Goal: Communication & Community: Participate in discussion

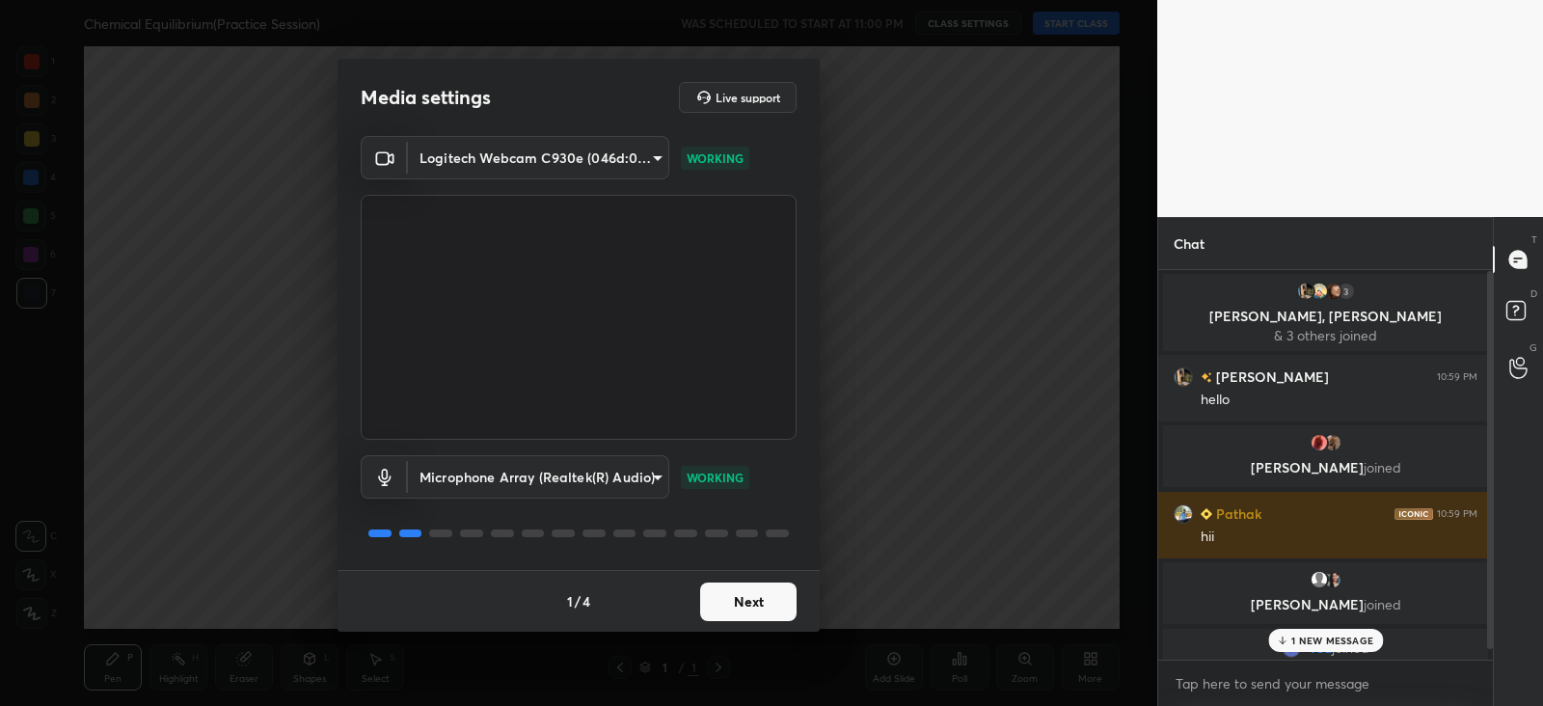
click at [1312, 638] on p "1 NEW MESSAGE" at bounding box center [1332, 641] width 82 height 12
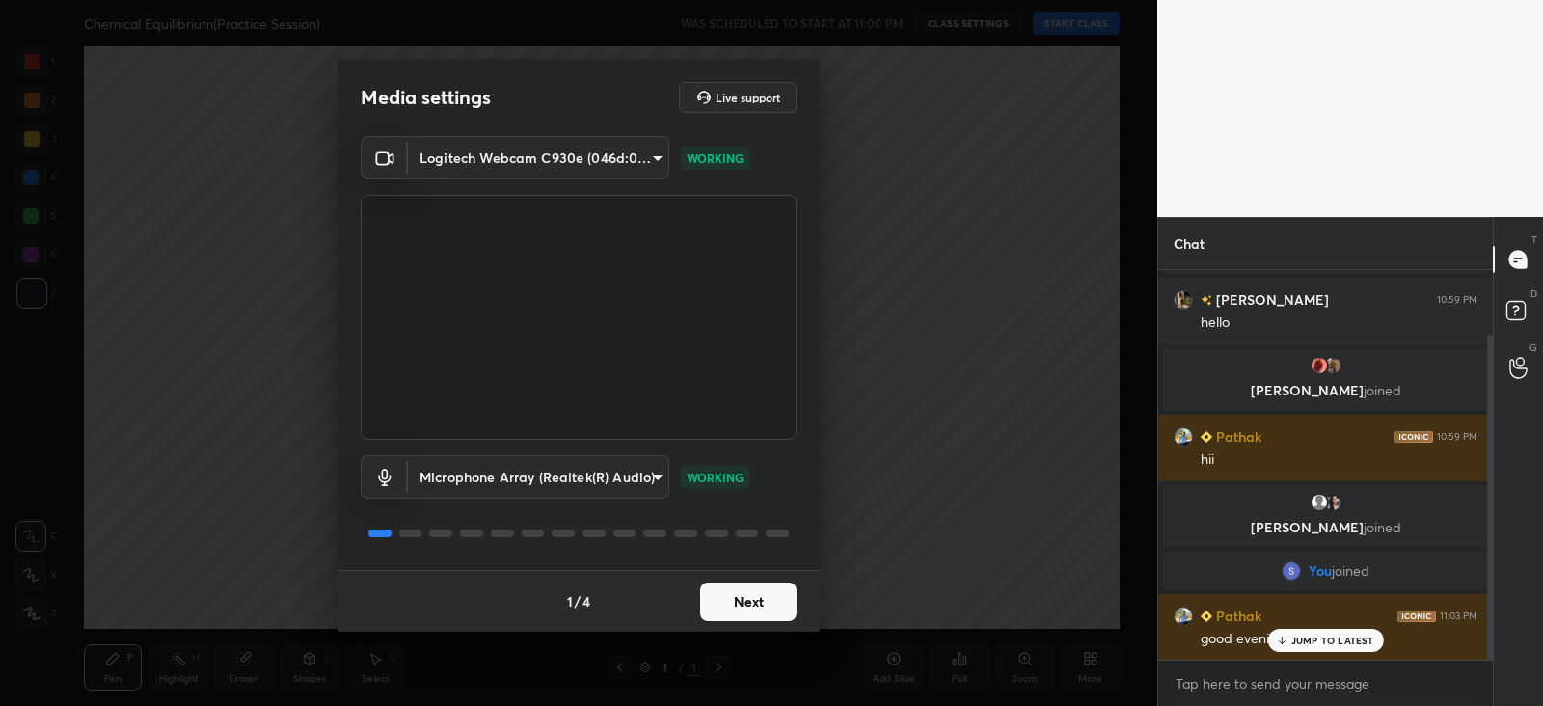
click at [756, 597] on button "Next" at bounding box center [748, 601] width 96 height 39
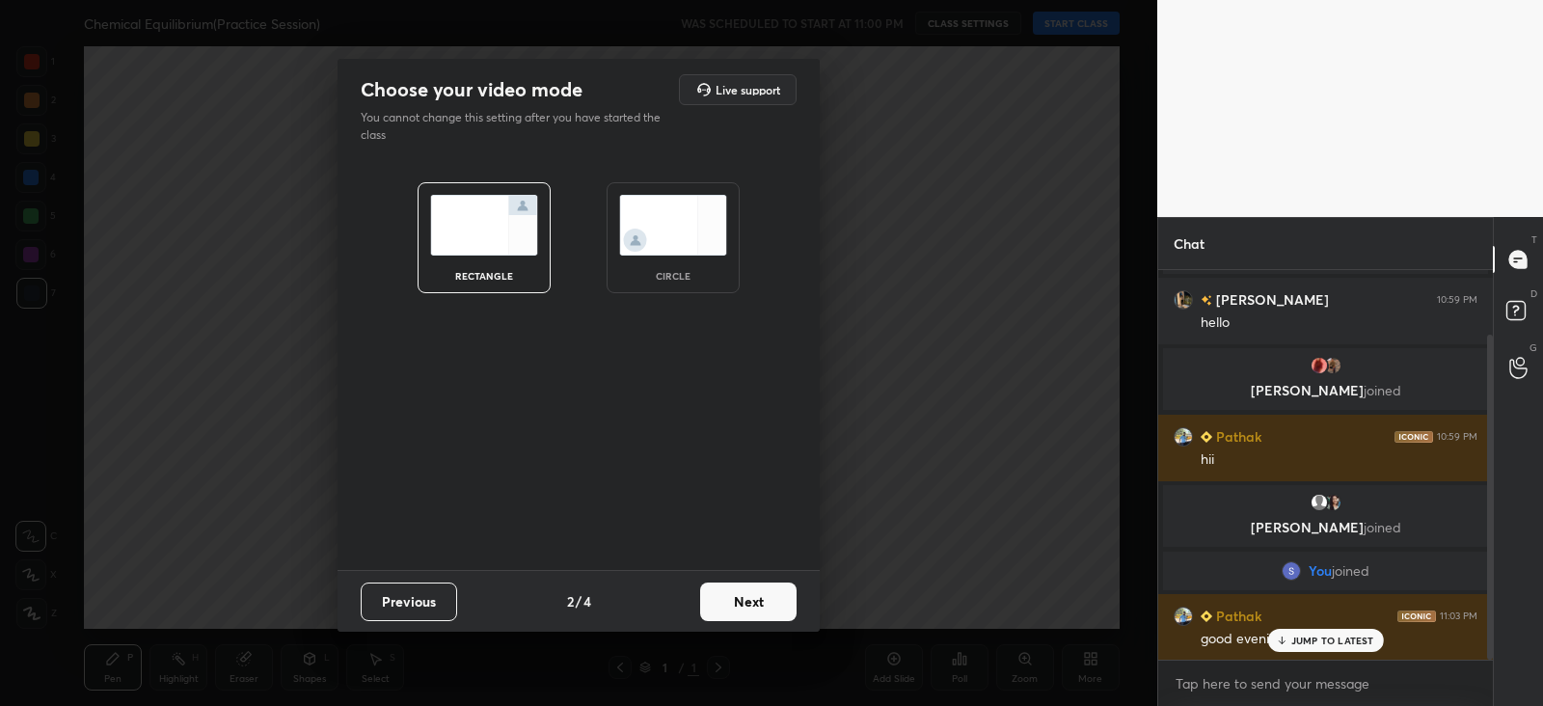
click at [762, 600] on button "Next" at bounding box center [748, 601] width 96 height 39
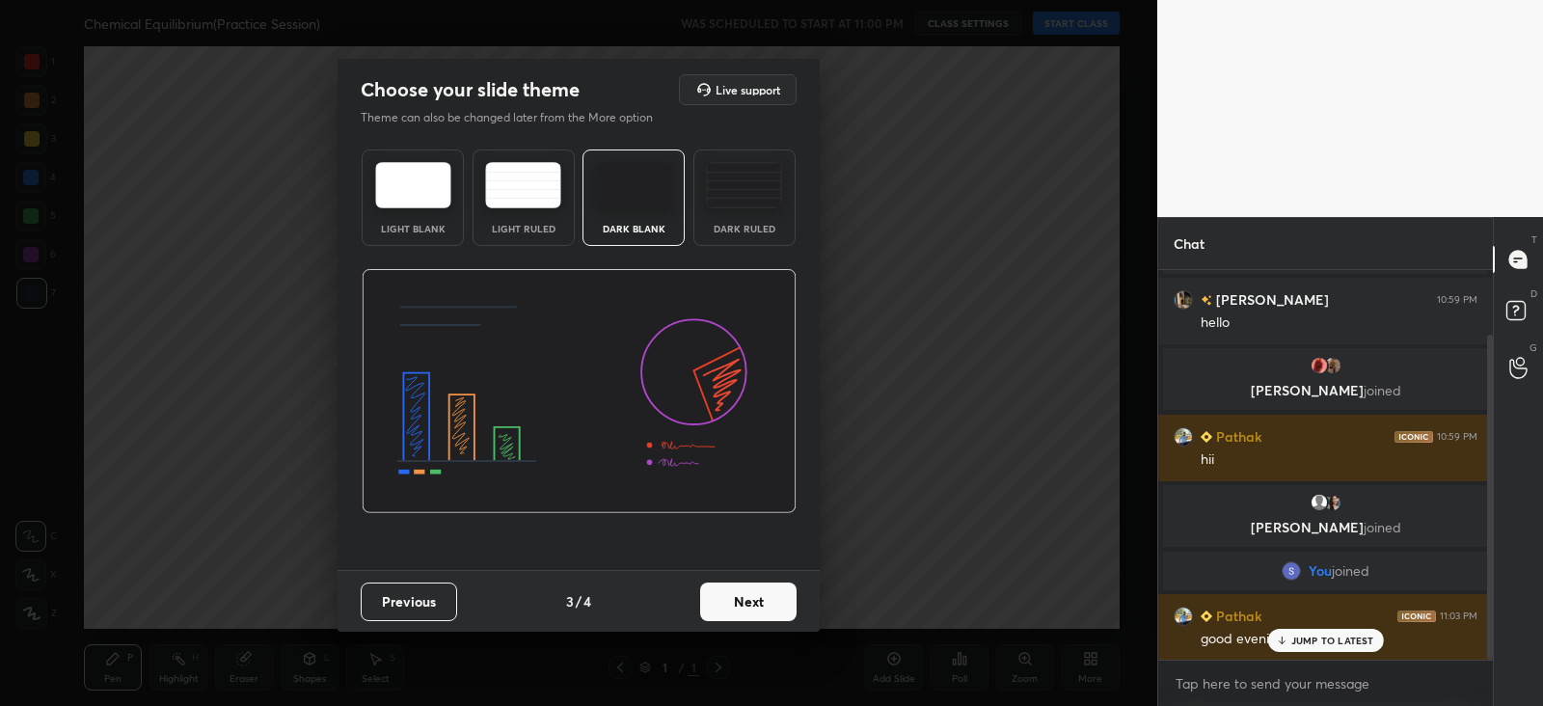
click at [736, 195] on img at bounding box center [744, 185] width 76 height 46
click at [745, 605] on button "Next" at bounding box center [748, 601] width 96 height 39
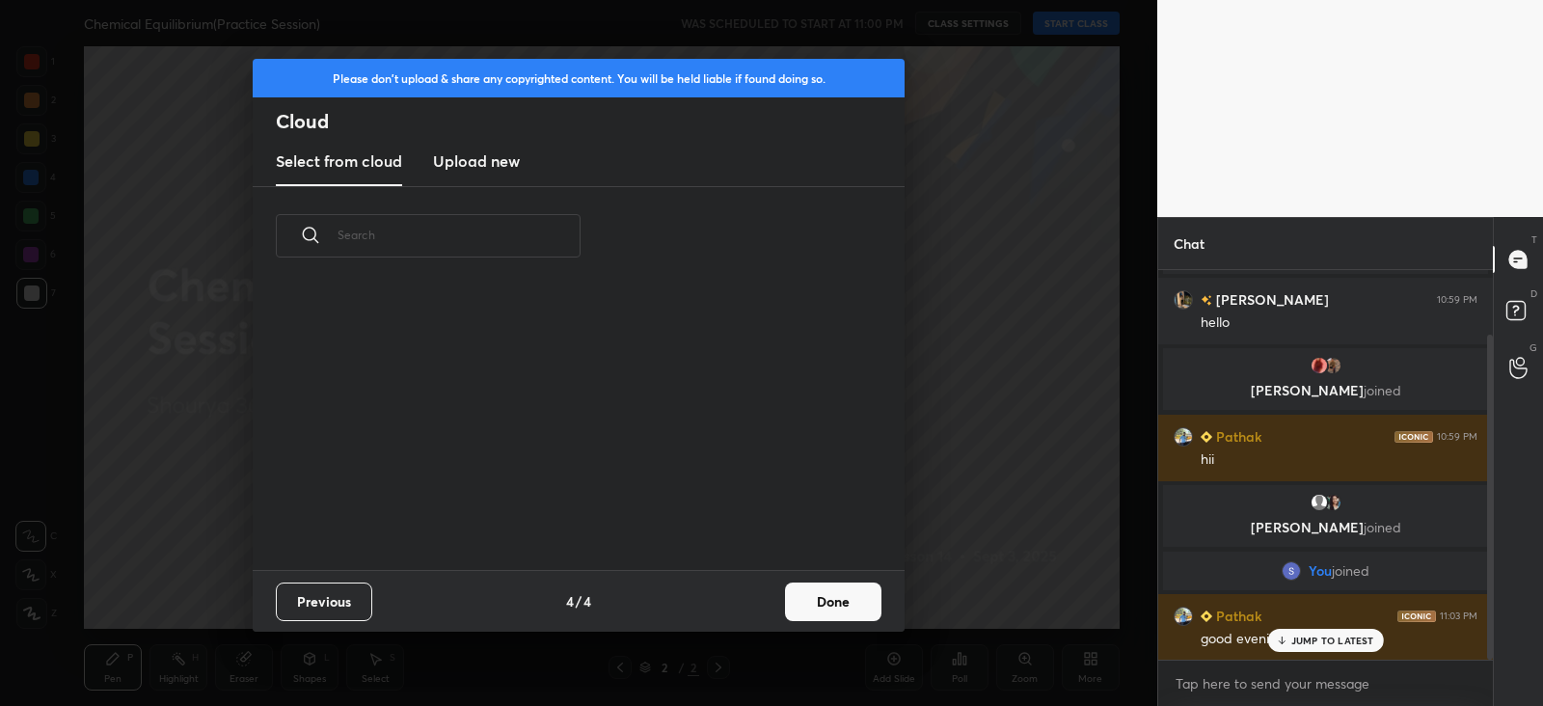
scroll to position [284, 619]
click at [821, 596] on button "Done" at bounding box center [833, 601] width 96 height 39
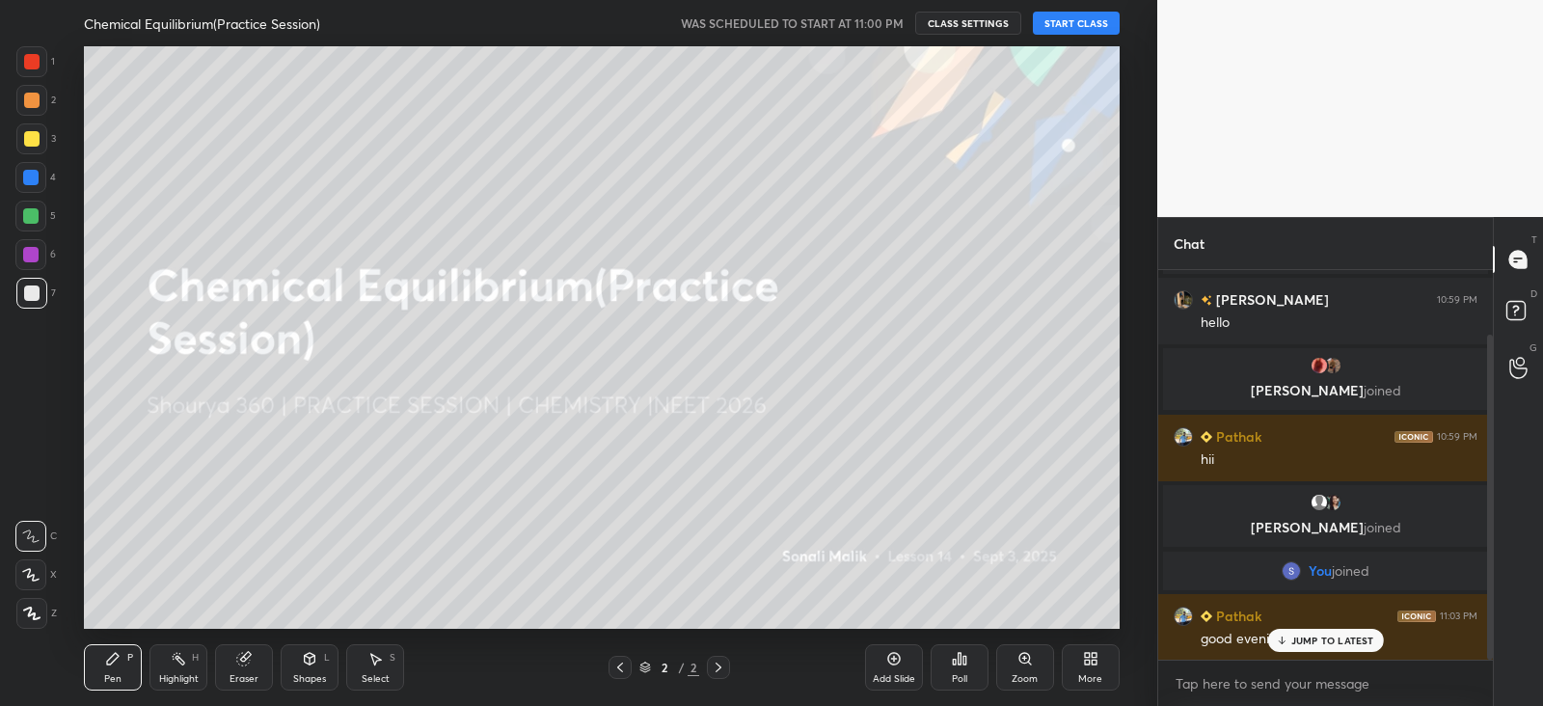
click at [1069, 25] on button "START CLASS" at bounding box center [1076, 23] width 87 height 23
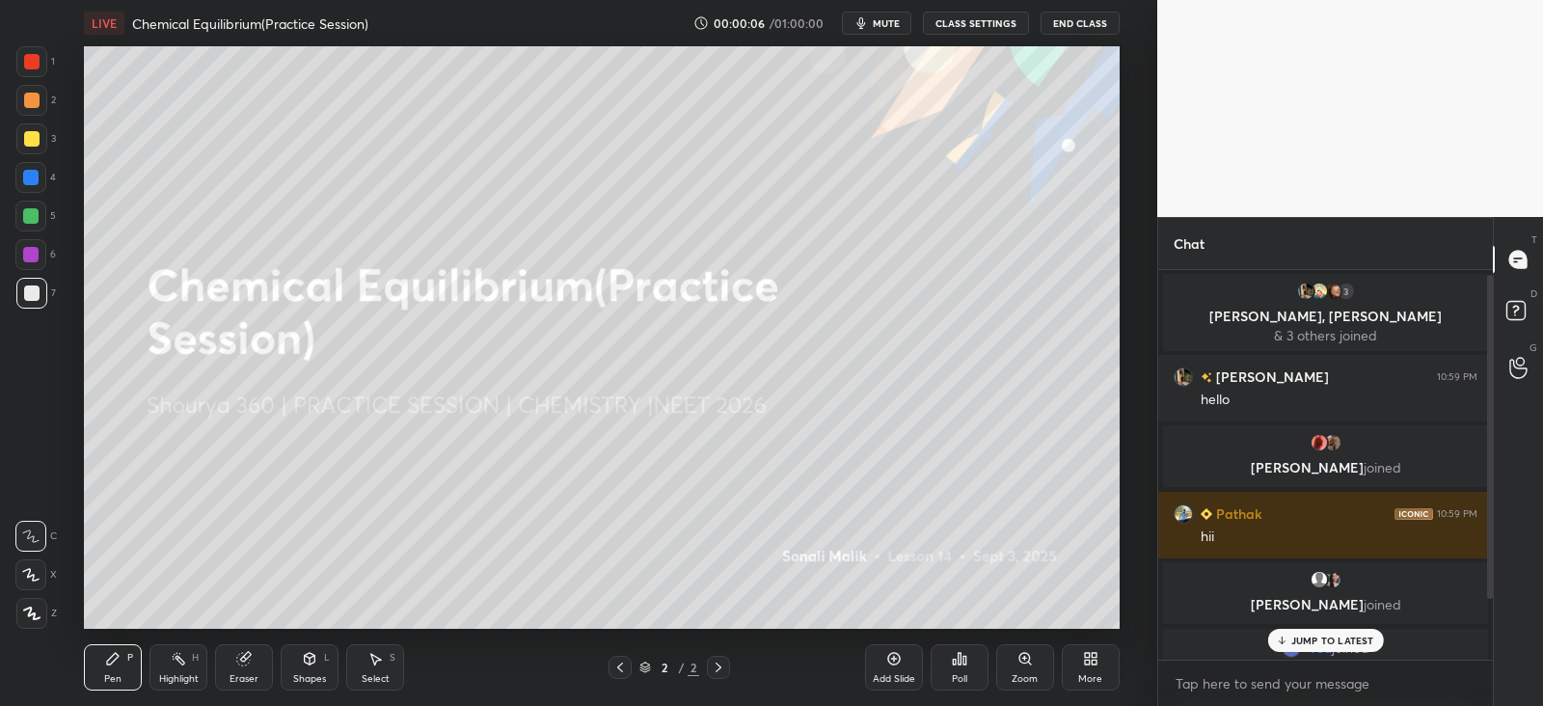
scroll to position [77, 0]
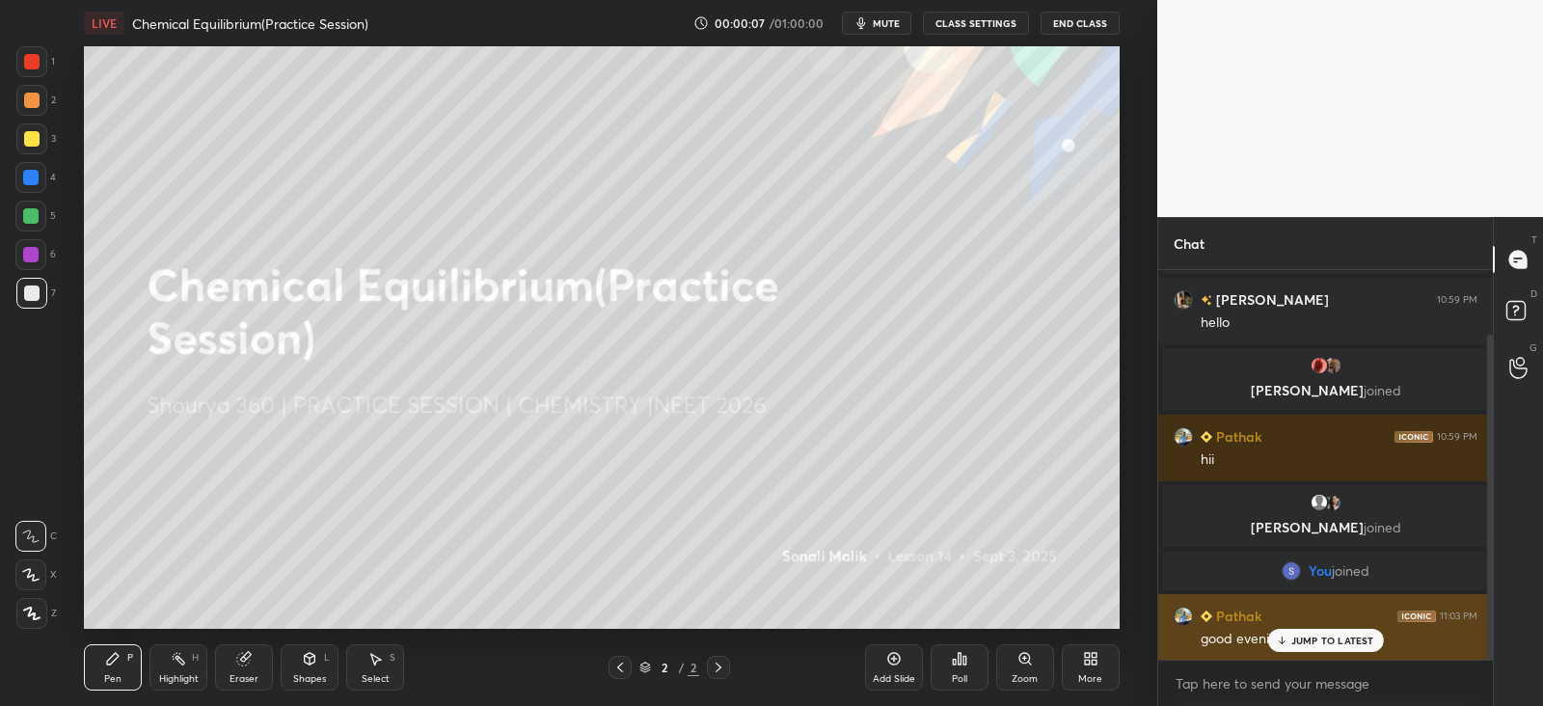
click at [1321, 638] on p "JUMP TO LATEST" at bounding box center [1332, 641] width 83 height 12
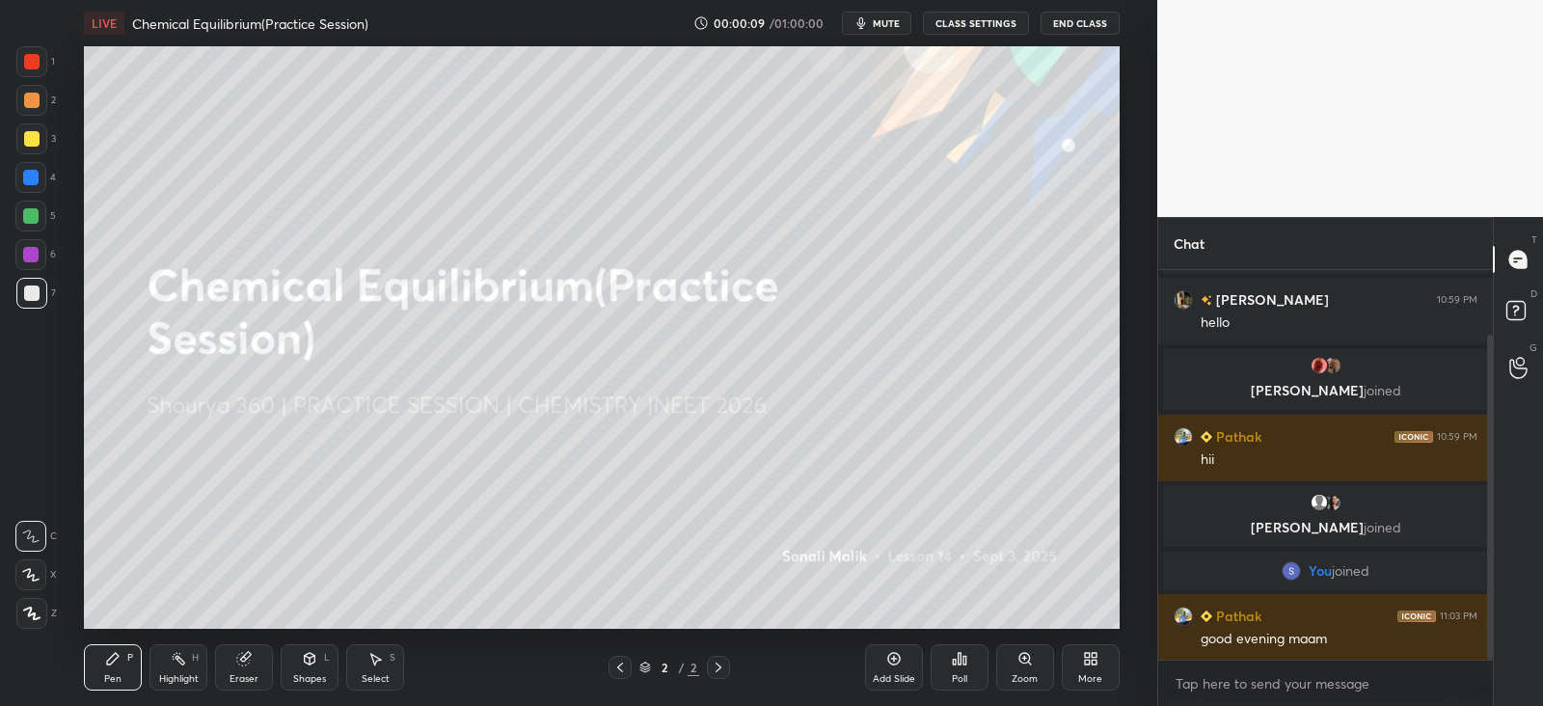
scroll to position [0, 0]
click at [1302, 631] on div "JUMP TO LATEST" at bounding box center [1325, 640] width 116 height 23
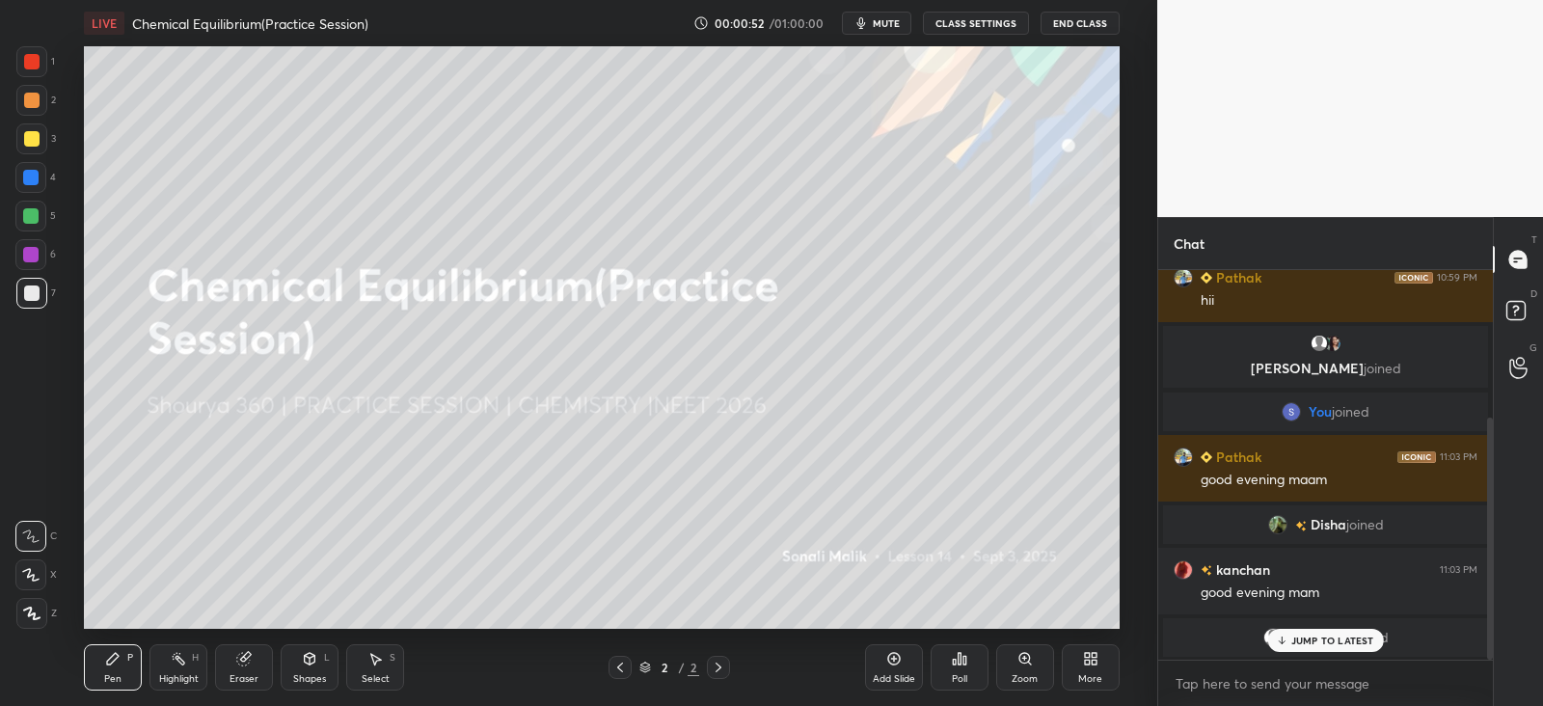
click at [1320, 640] on p "JUMP TO LATEST" at bounding box center [1332, 641] width 83 height 12
click at [1306, 624] on div "[PERSON_NAME] joined" at bounding box center [1325, 637] width 325 height 39
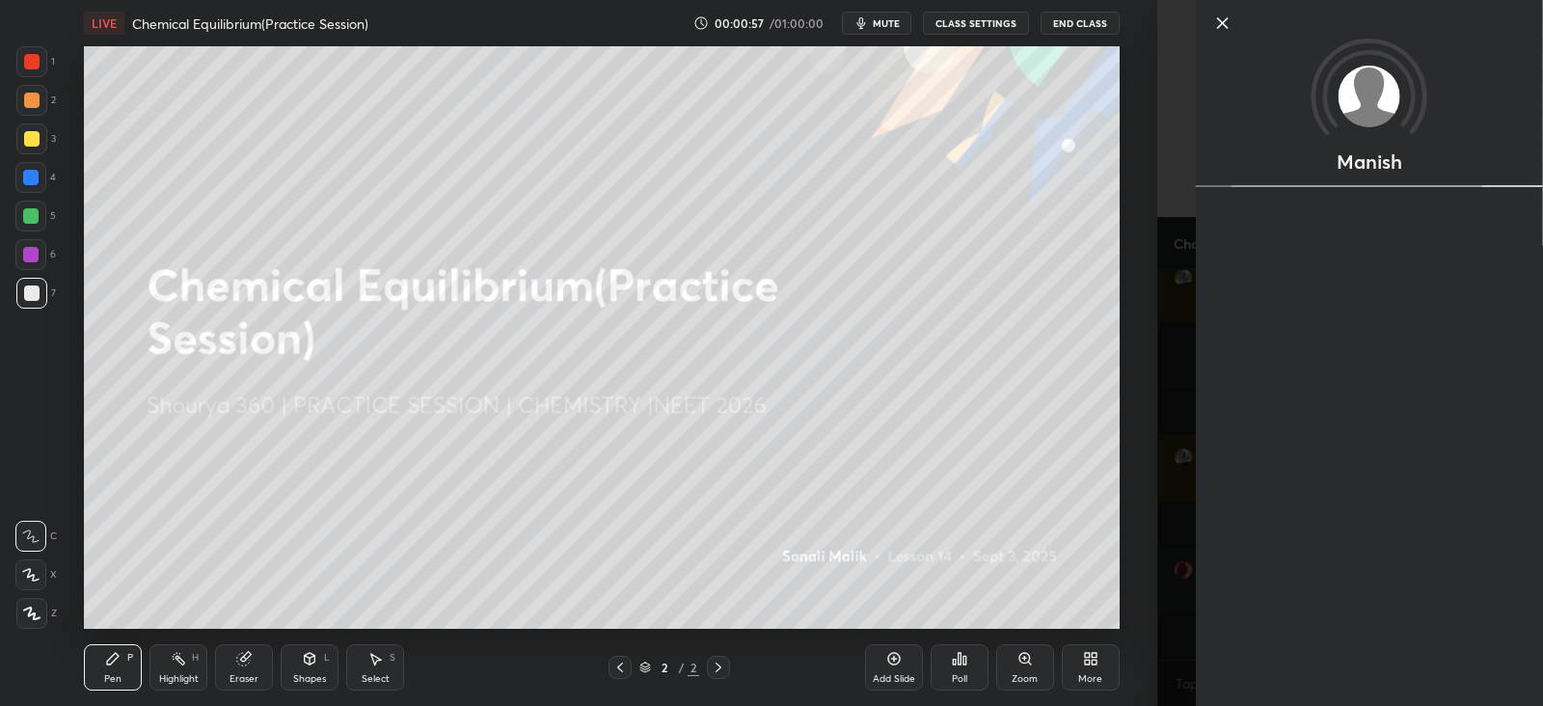
click at [1180, 623] on div "Manish" at bounding box center [1350, 353] width 386 height 706
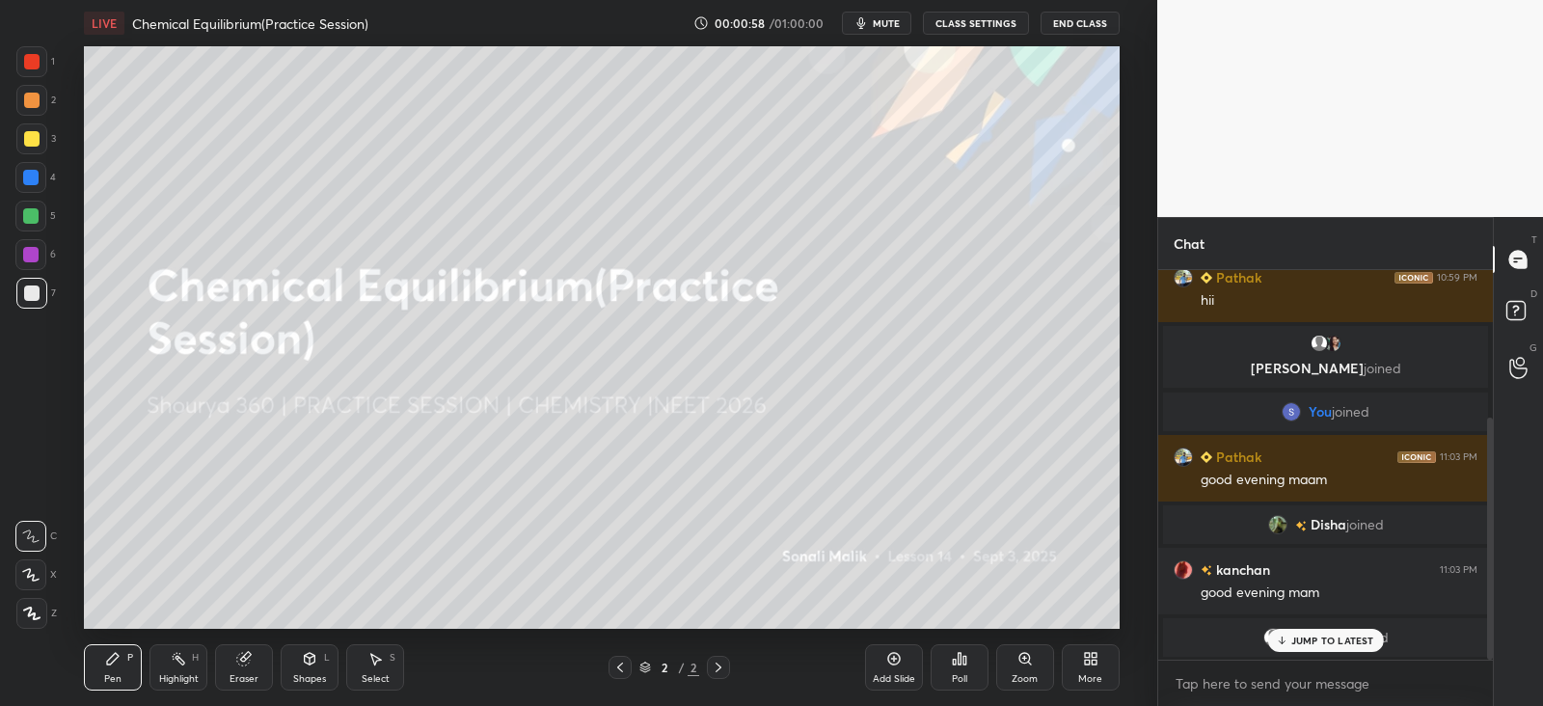
click at [1296, 641] on p "JUMP TO LATEST" at bounding box center [1332, 641] width 83 height 12
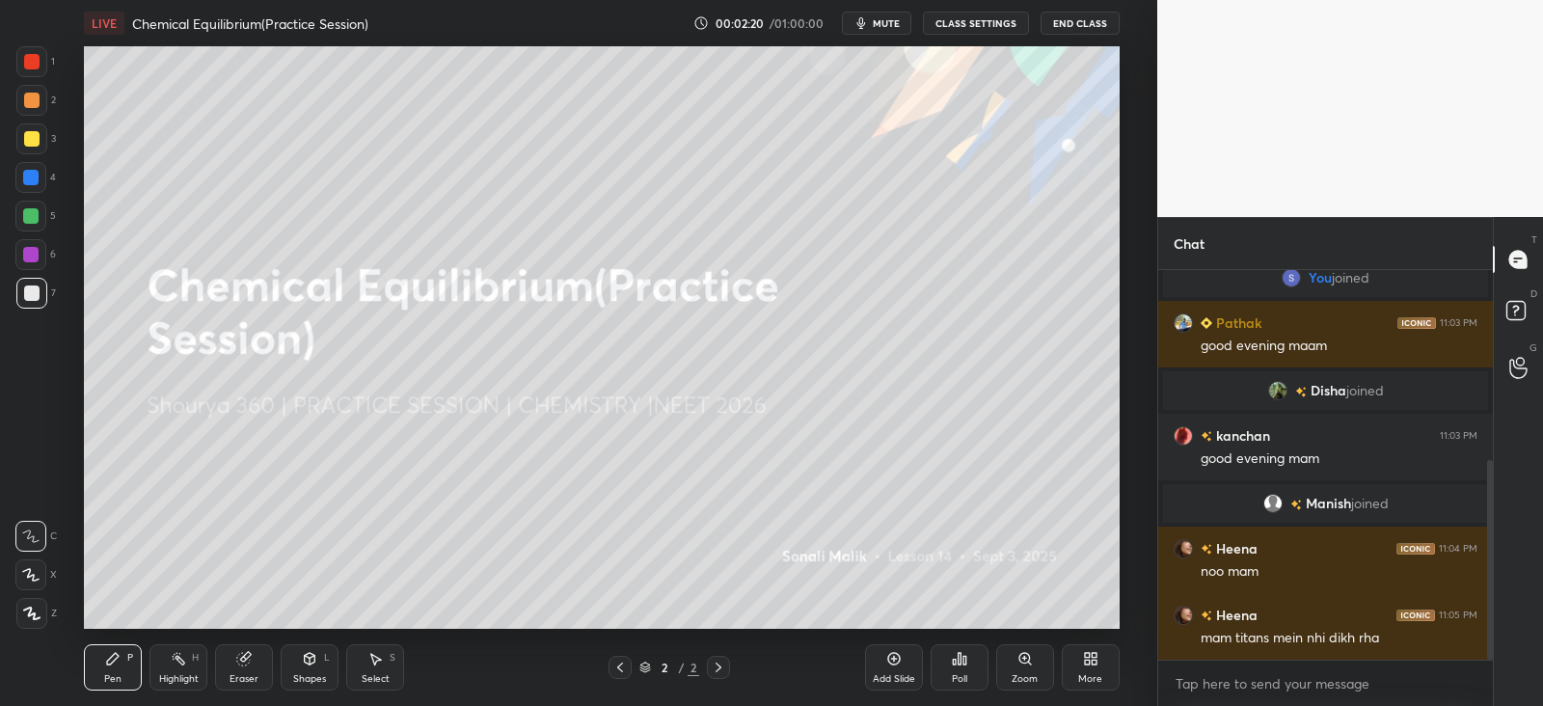
scroll to position [416, 0]
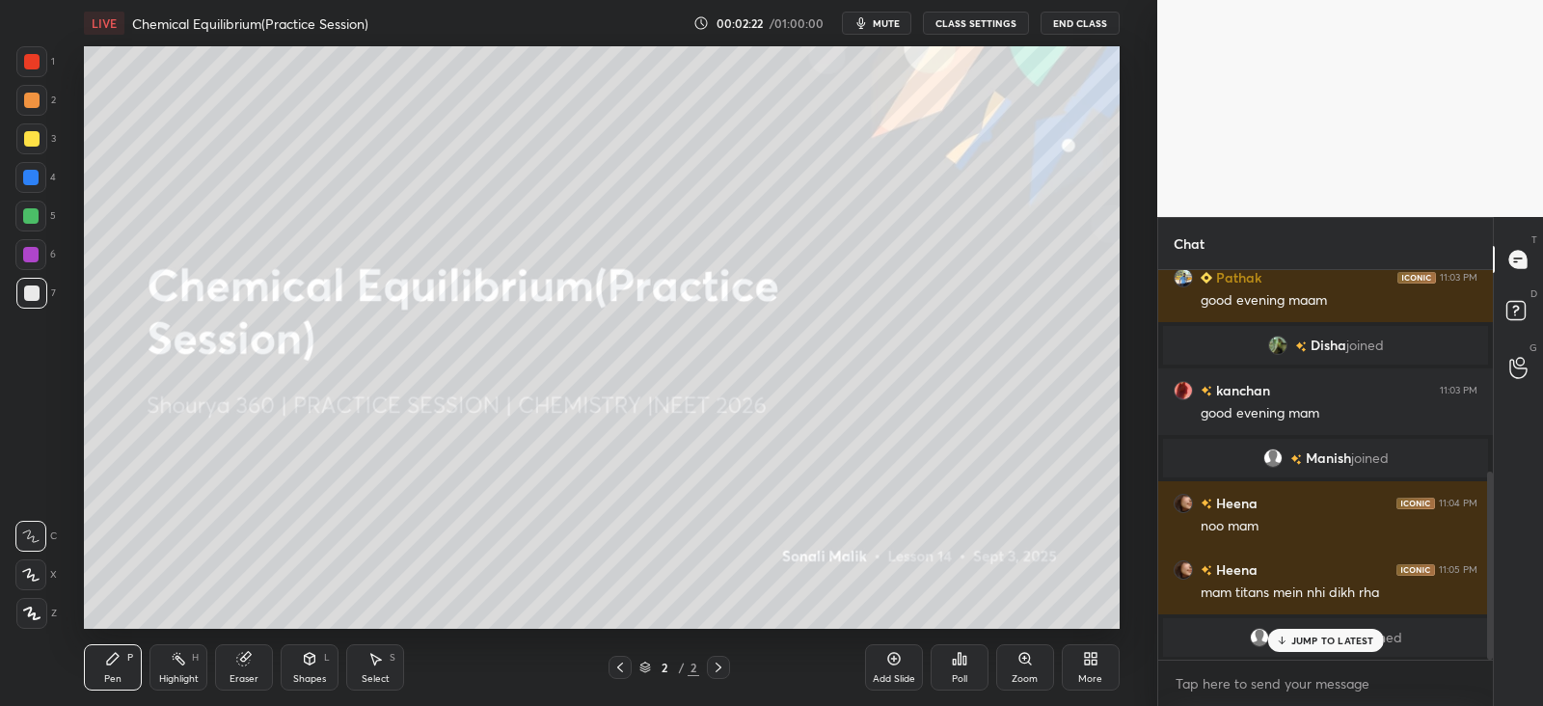
click at [1301, 630] on span "Shambhavi" at bounding box center [1328, 637] width 72 height 15
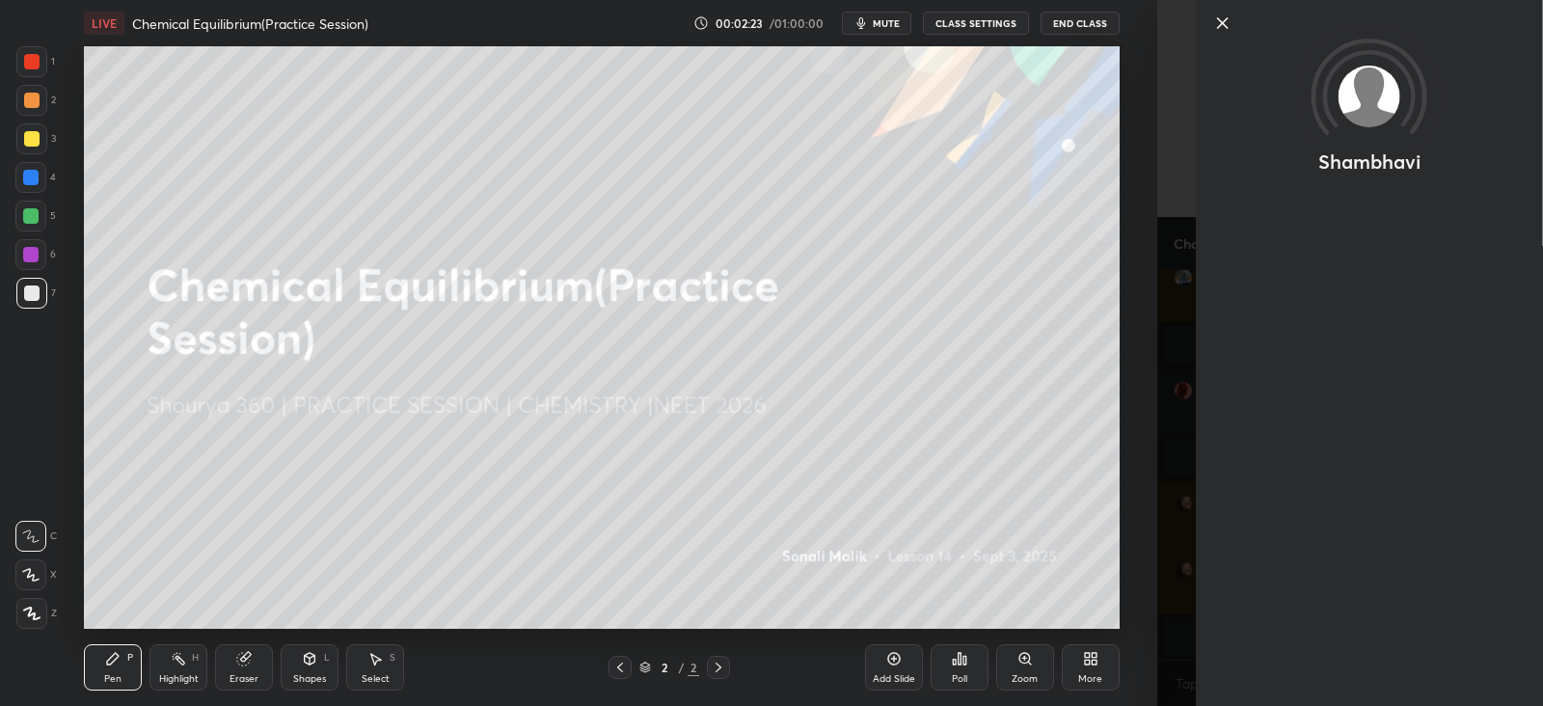
click at [1124, 532] on div "Setting up your live class Poll for secs No correct answer Start poll" at bounding box center [602, 337] width 1080 height 582
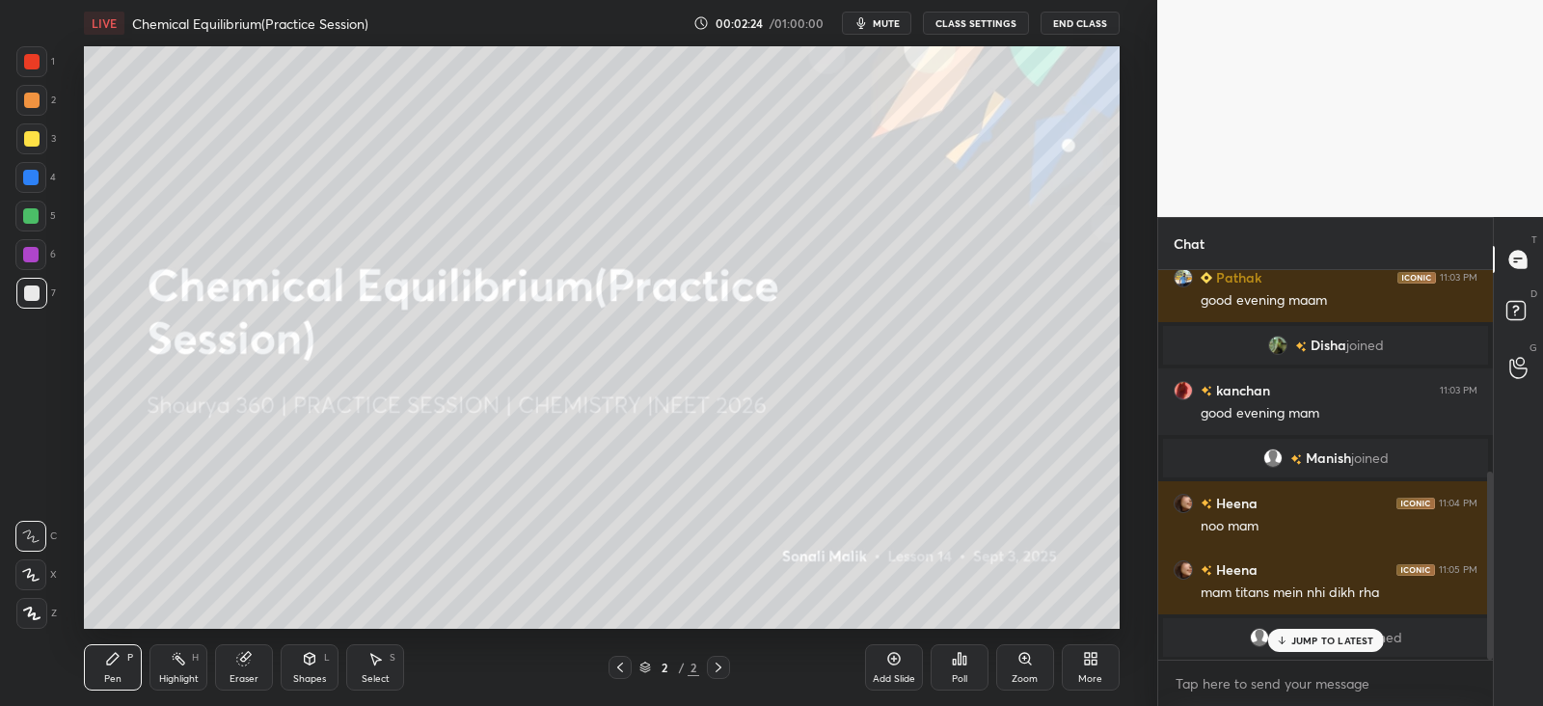
click at [1285, 635] on icon at bounding box center [1281, 641] width 13 height 12
click at [1289, 636] on div "JUMP TO LATEST" at bounding box center [1325, 640] width 116 height 23
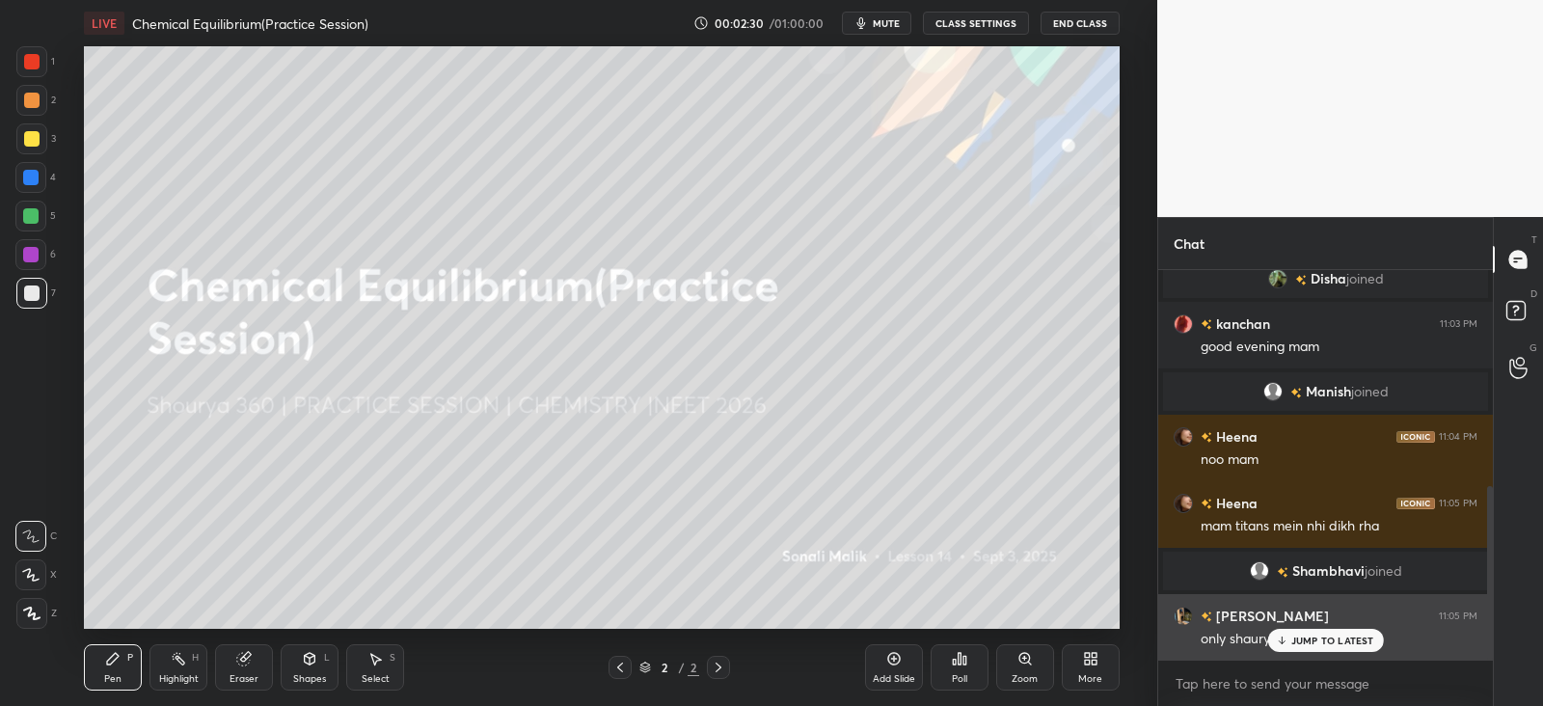
click at [1312, 636] on p "JUMP TO LATEST" at bounding box center [1332, 641] width 83 height 12
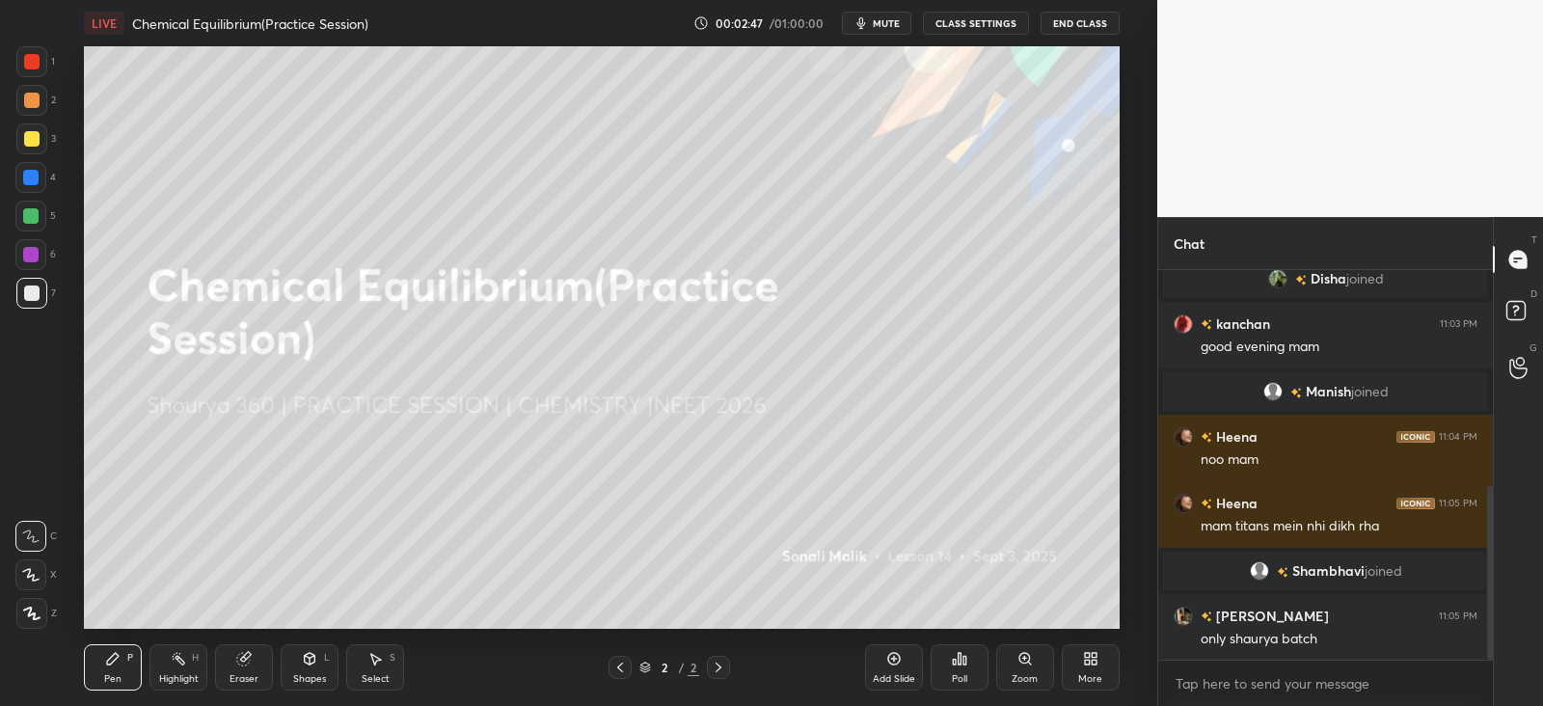
scroll to position [550, 0]
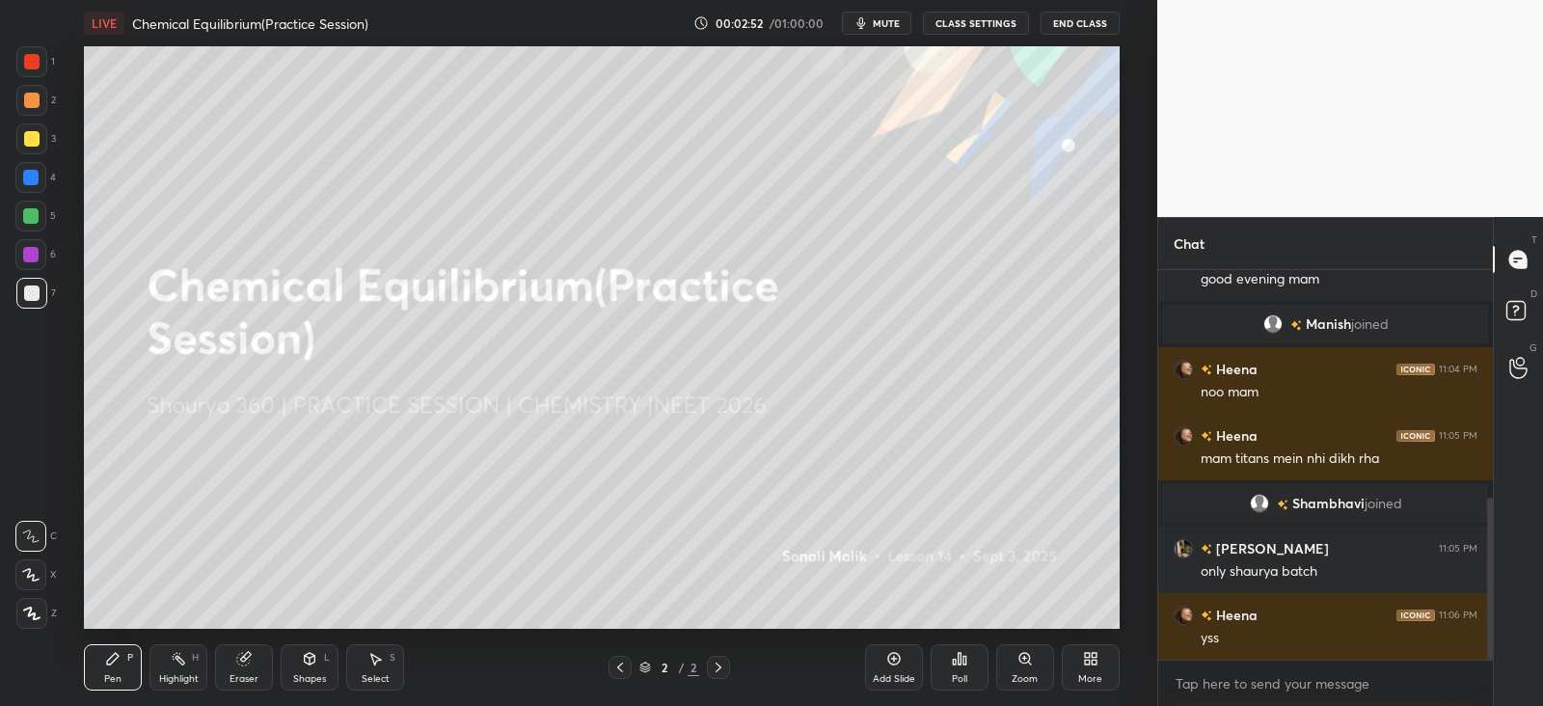
click at [868, 15] on icon "button" at bounding box center [860, 22] width 15 height 15
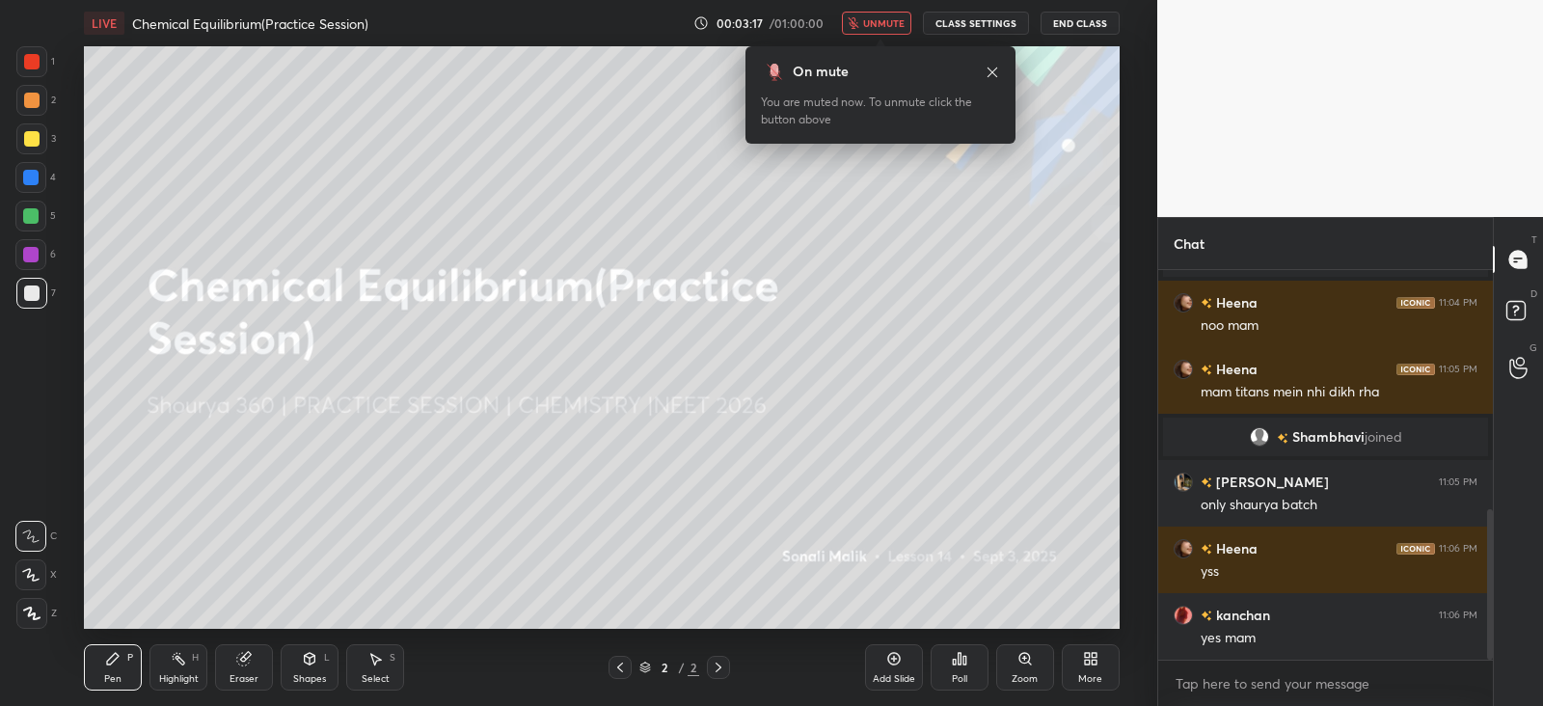
scroll to position [682, 0]
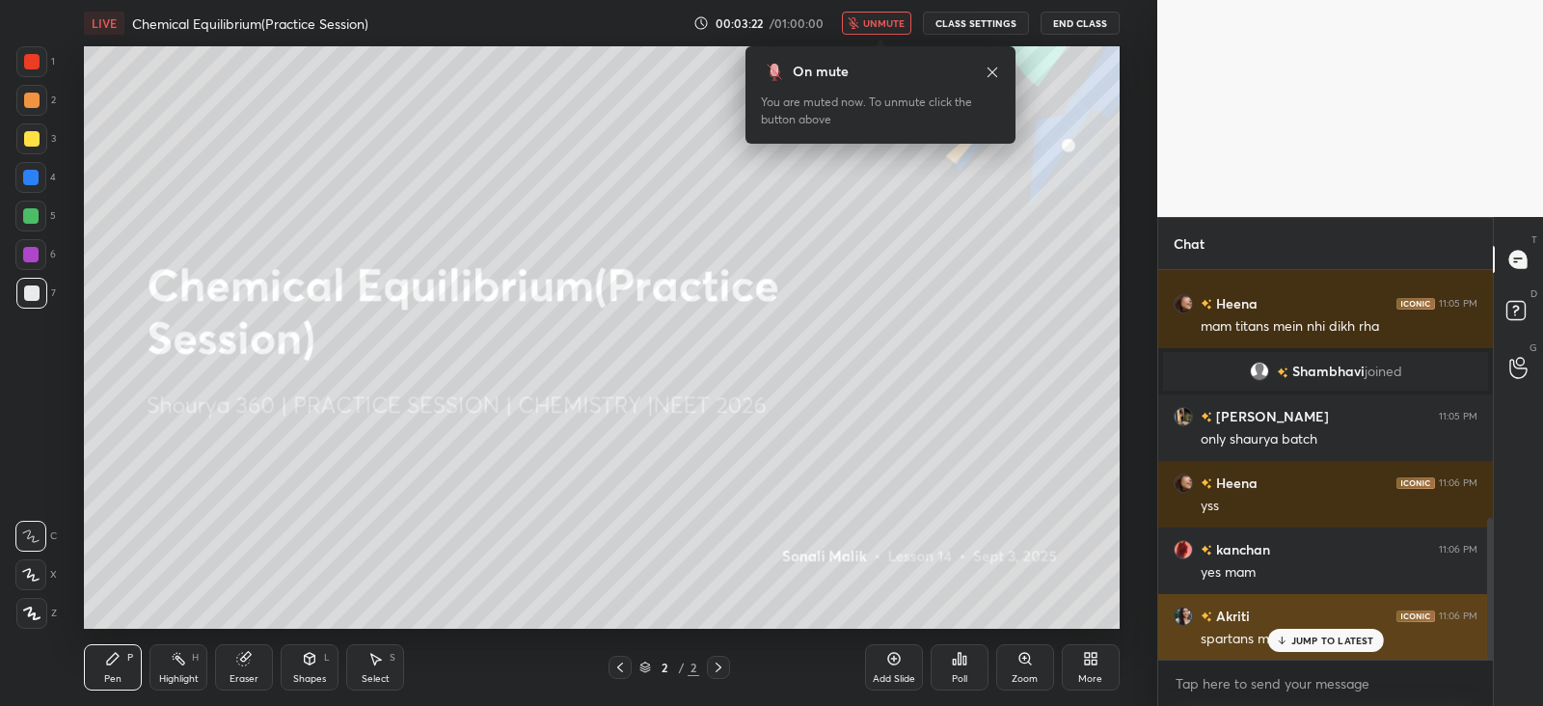
click at [1287, 639] on icon at bounding box center [1281, 641] width 13 height 12
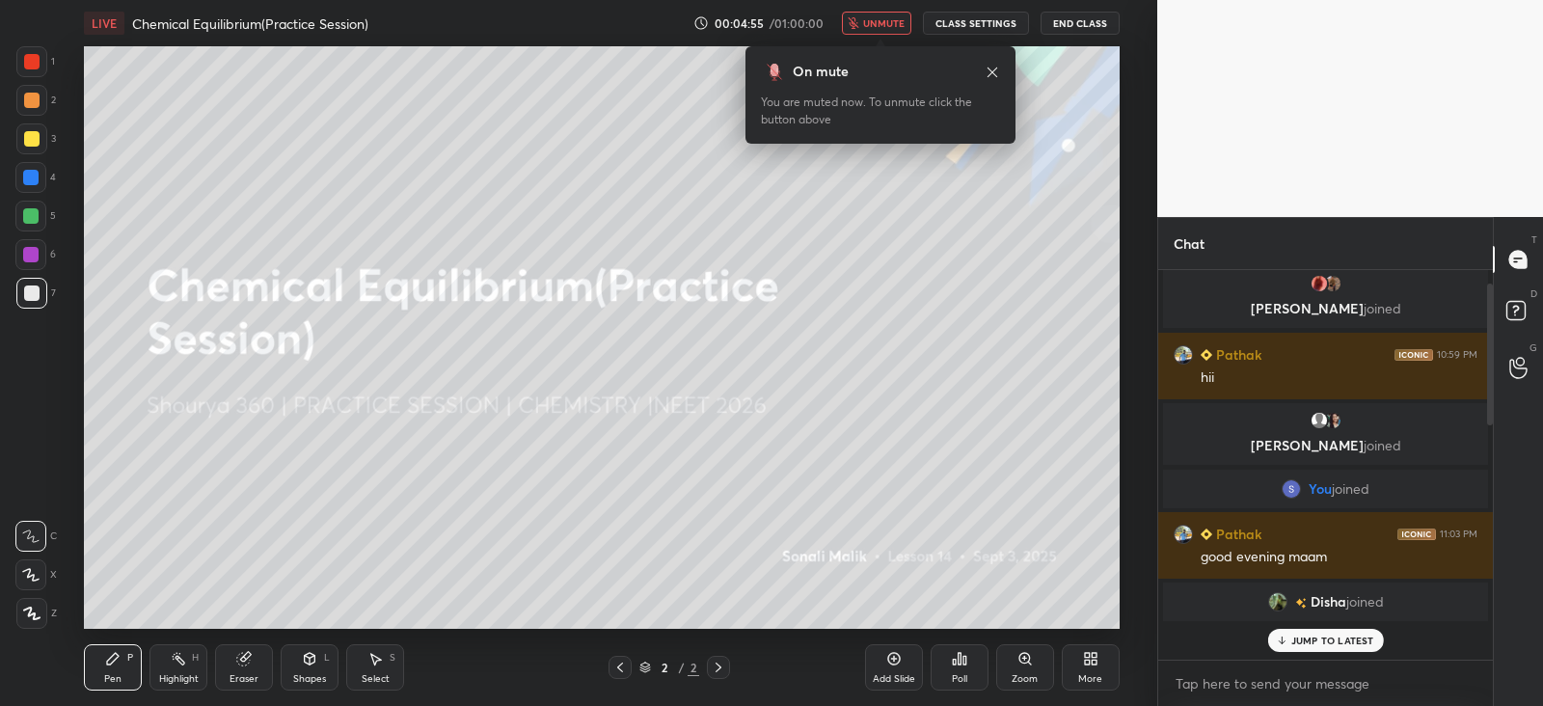
scroll to position [0, 0]
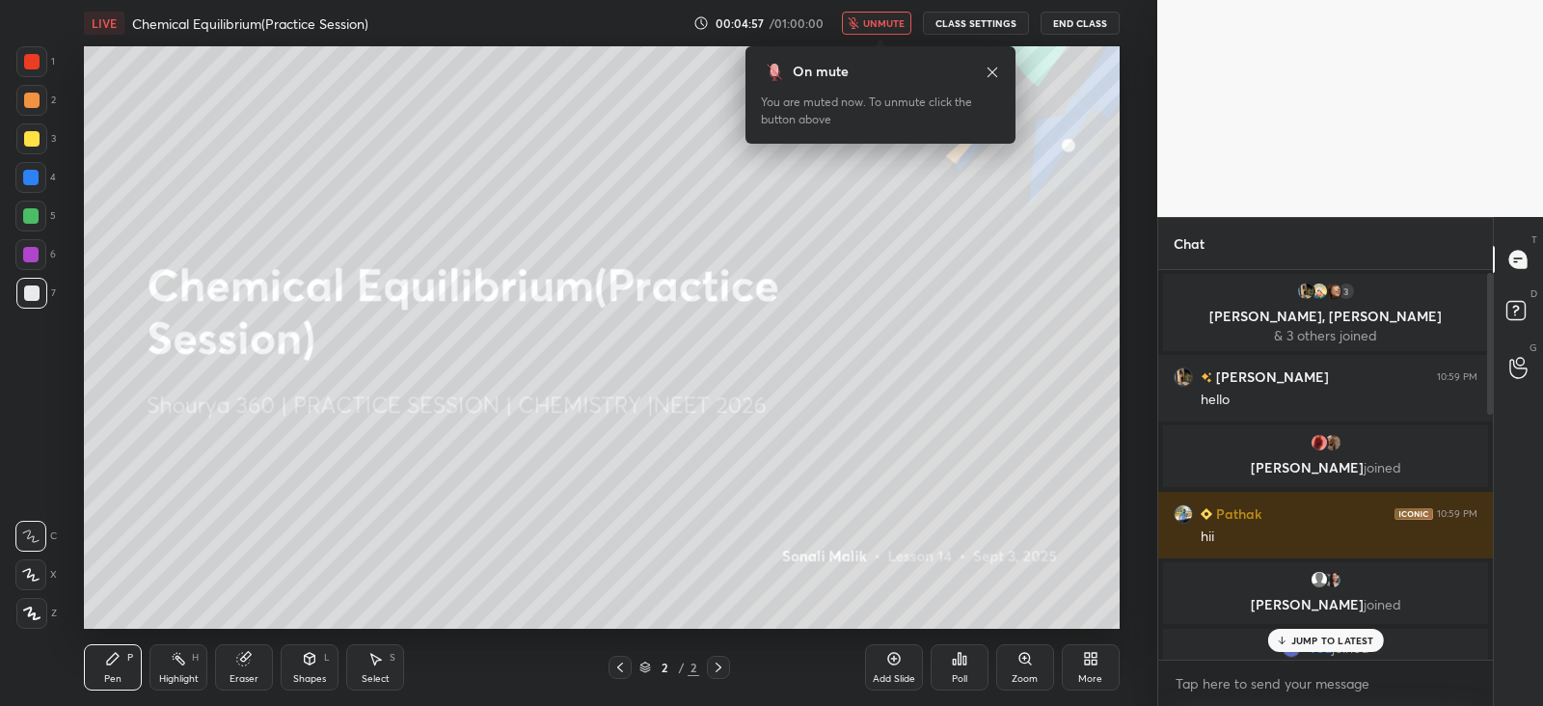
click at [868, 26] on span "unmute" at bounding box center [883, 23] width 41 height 14
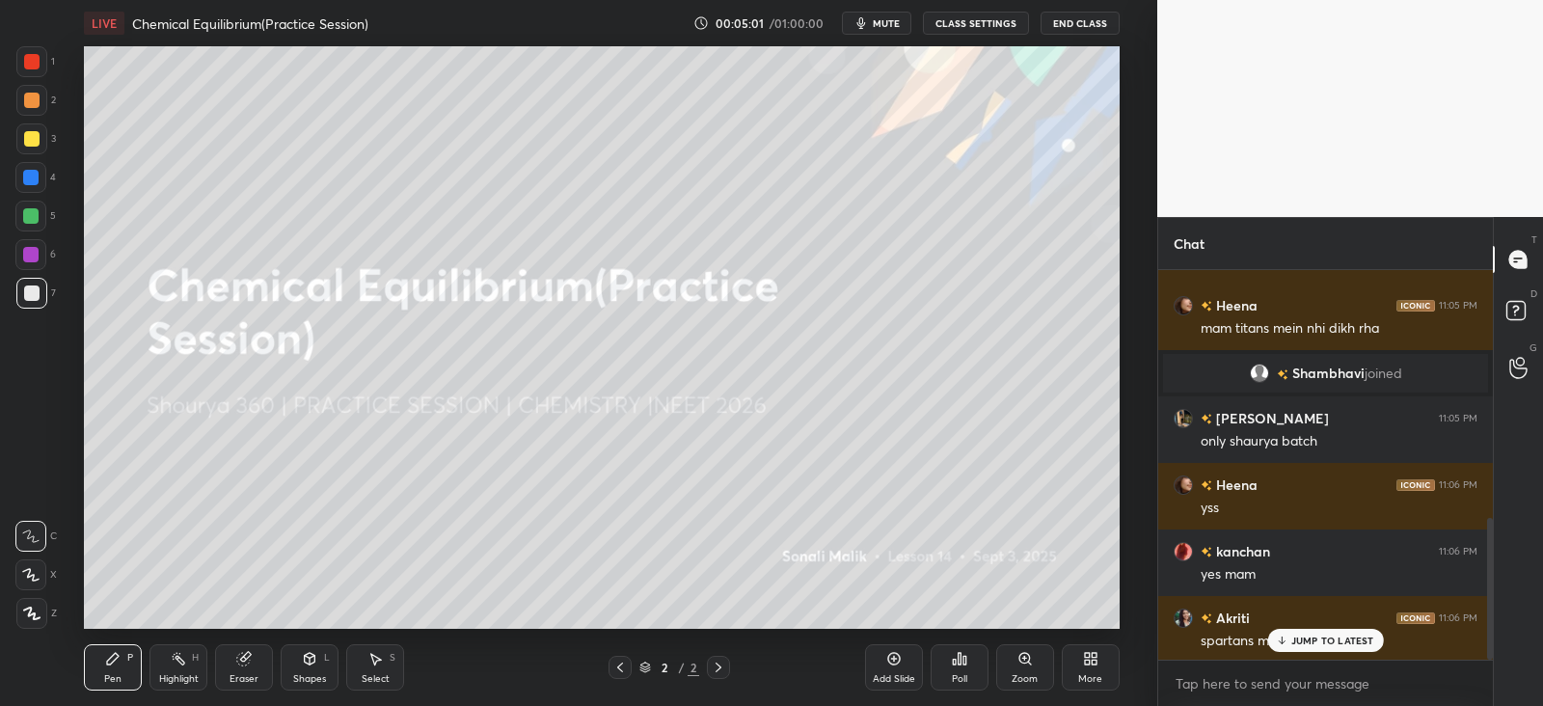
scroll to position [682, 0]
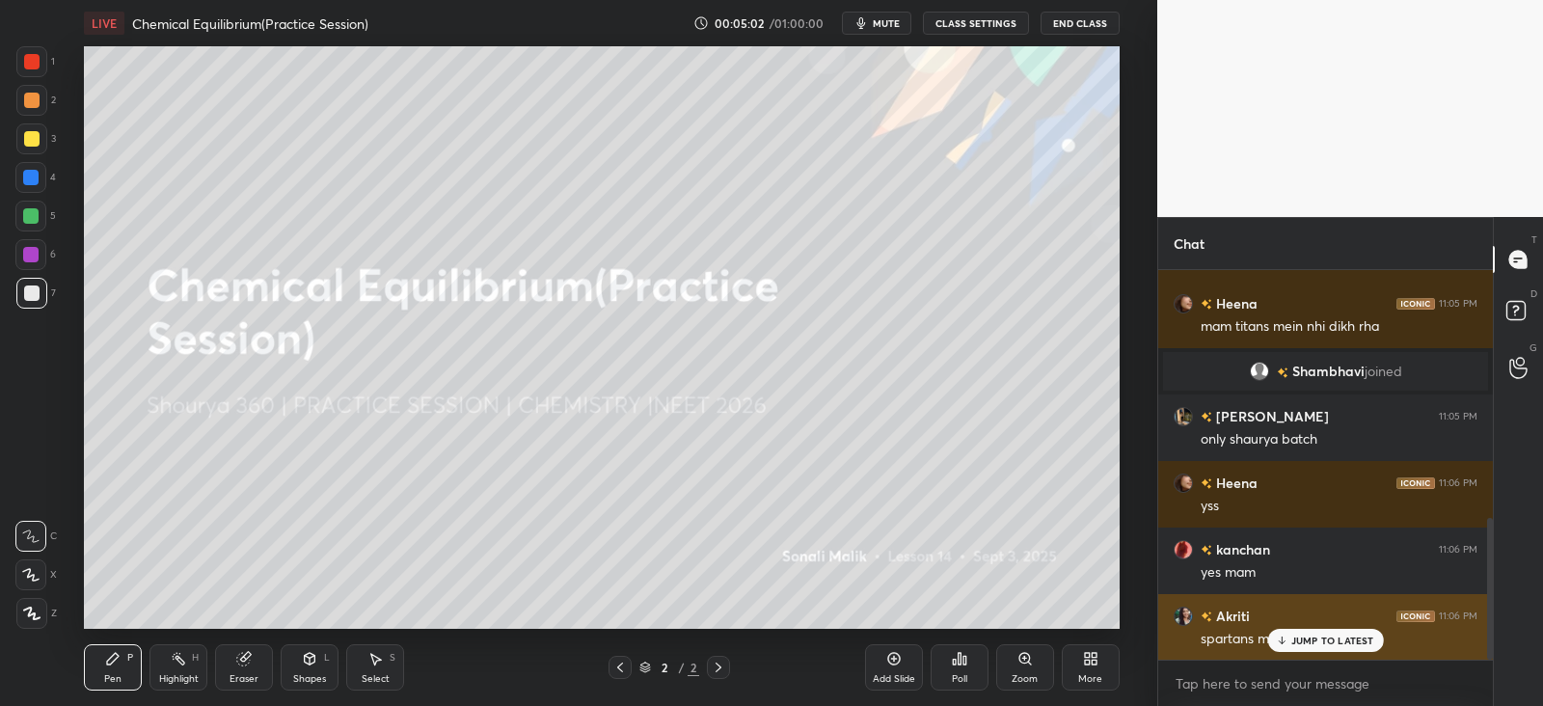
click at [1321, 630] on div "JUMP TO LATEST" at bounding box center [1325, 640] width 116 height 23
click at [1302, 647] on div "JUMP TO LATEST" at bounding box center [1325, 640] width 116 height 23
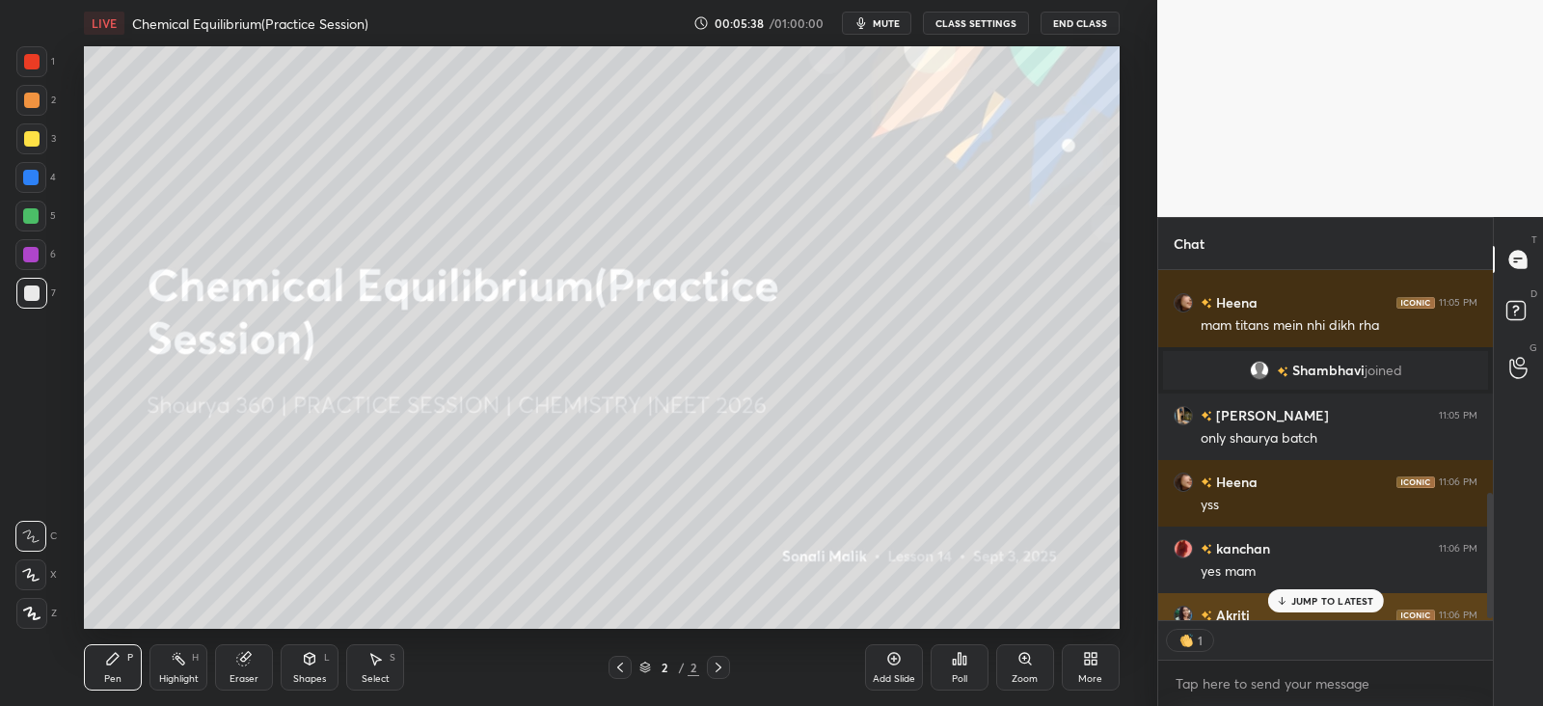
scroll to position [344, 328]
click at [1299, 590] on div "JUMP TO LATEST" at bounding box center [1325, 600] width 116 height 23
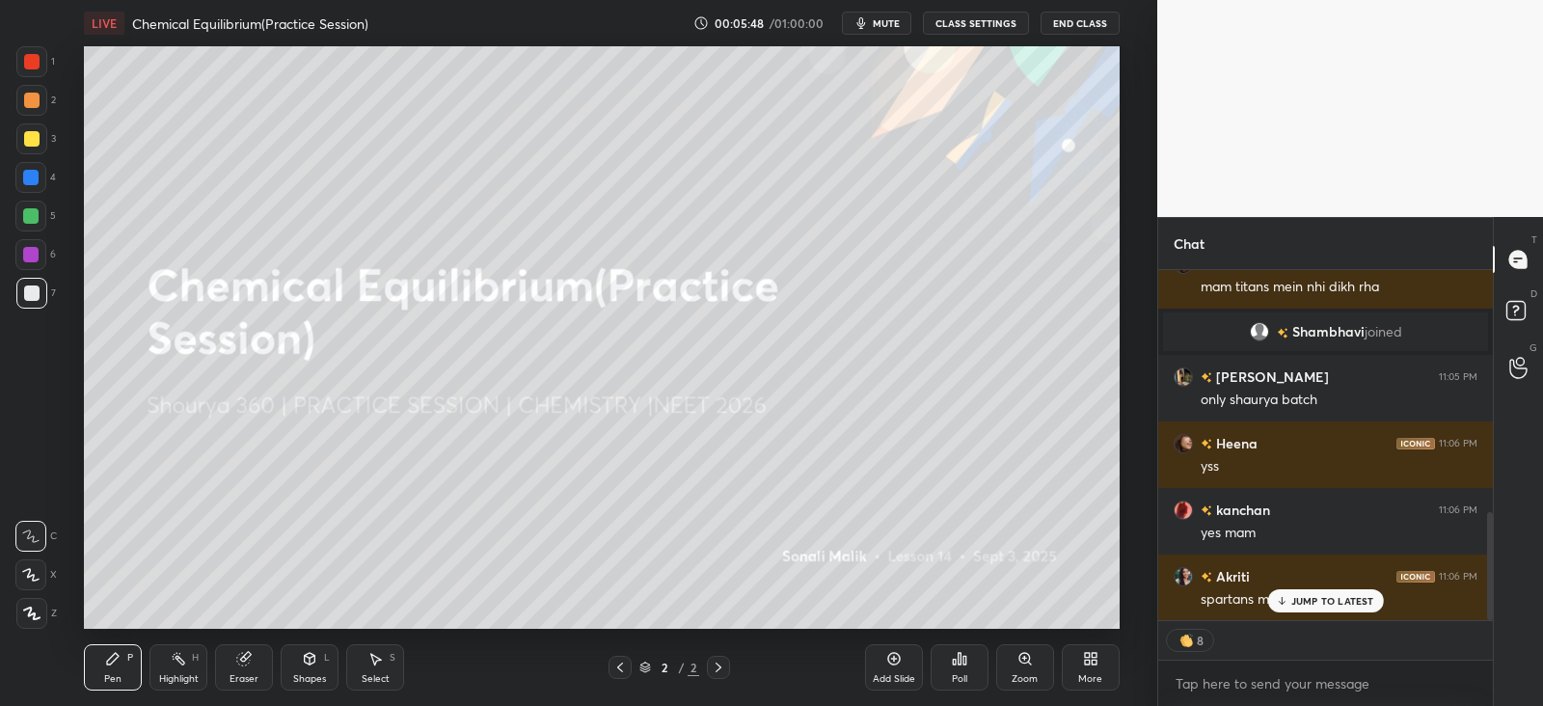
scroll to position [788, 0]
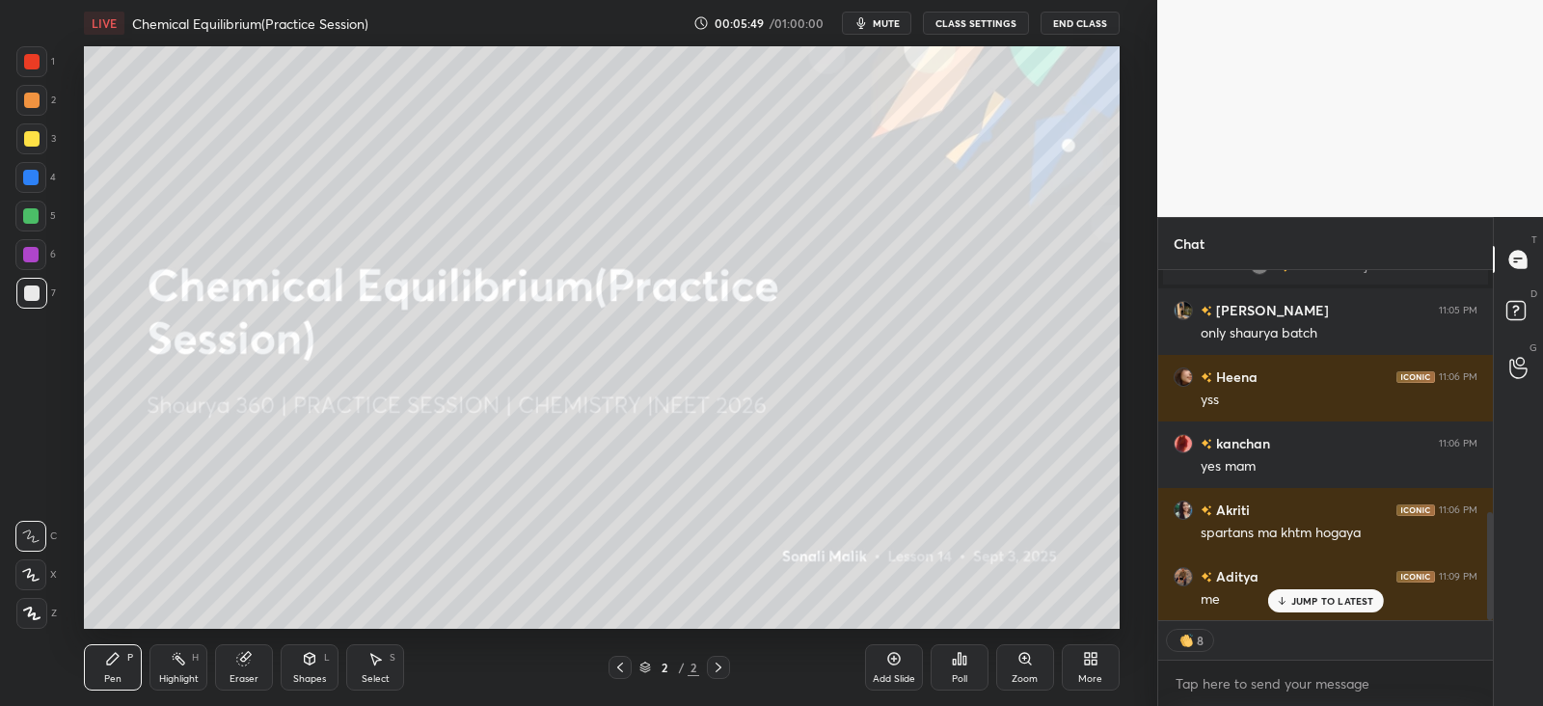
click at [1302, 590] on div "JUMP TO LATEST" at bounding box center [1325, 600] width 116 height 23
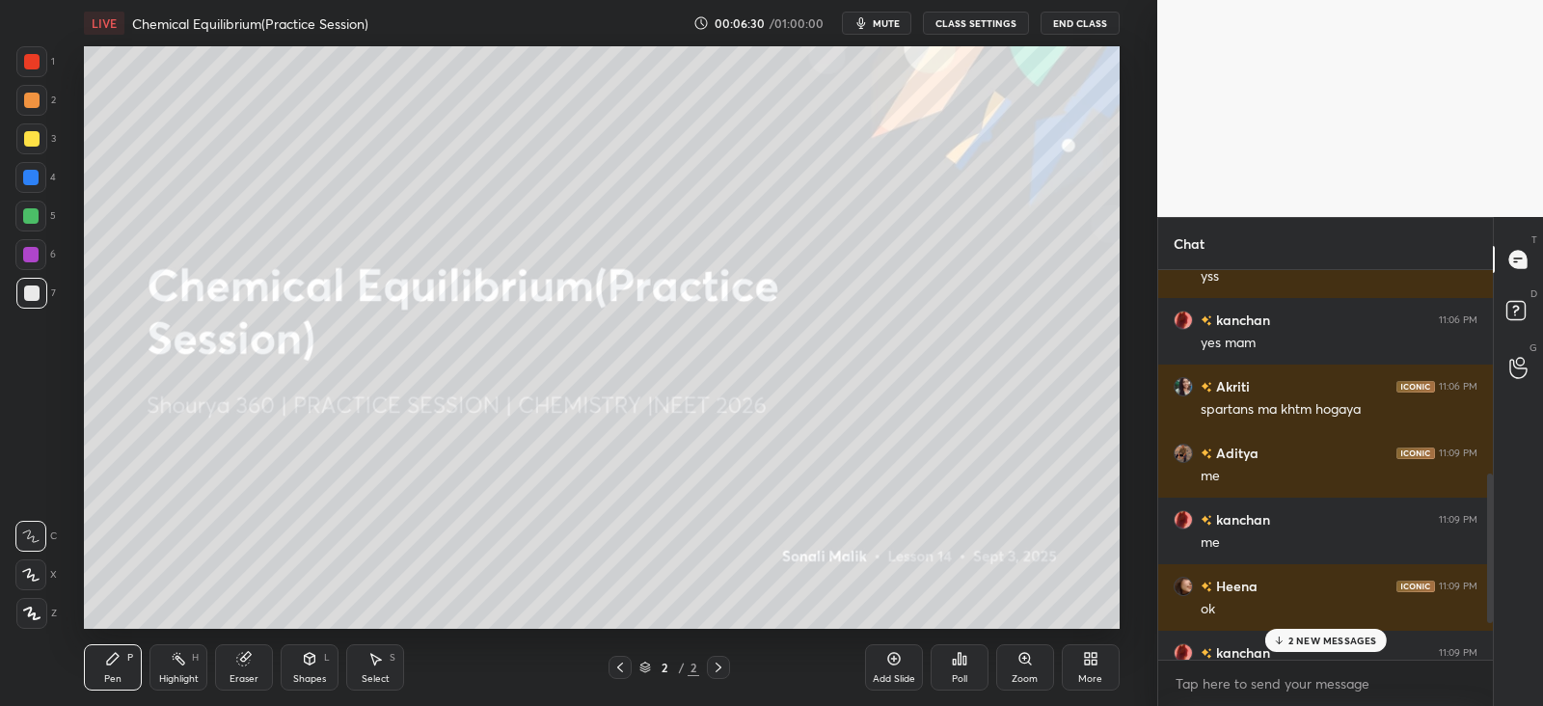
scroll to position [1015, 0]
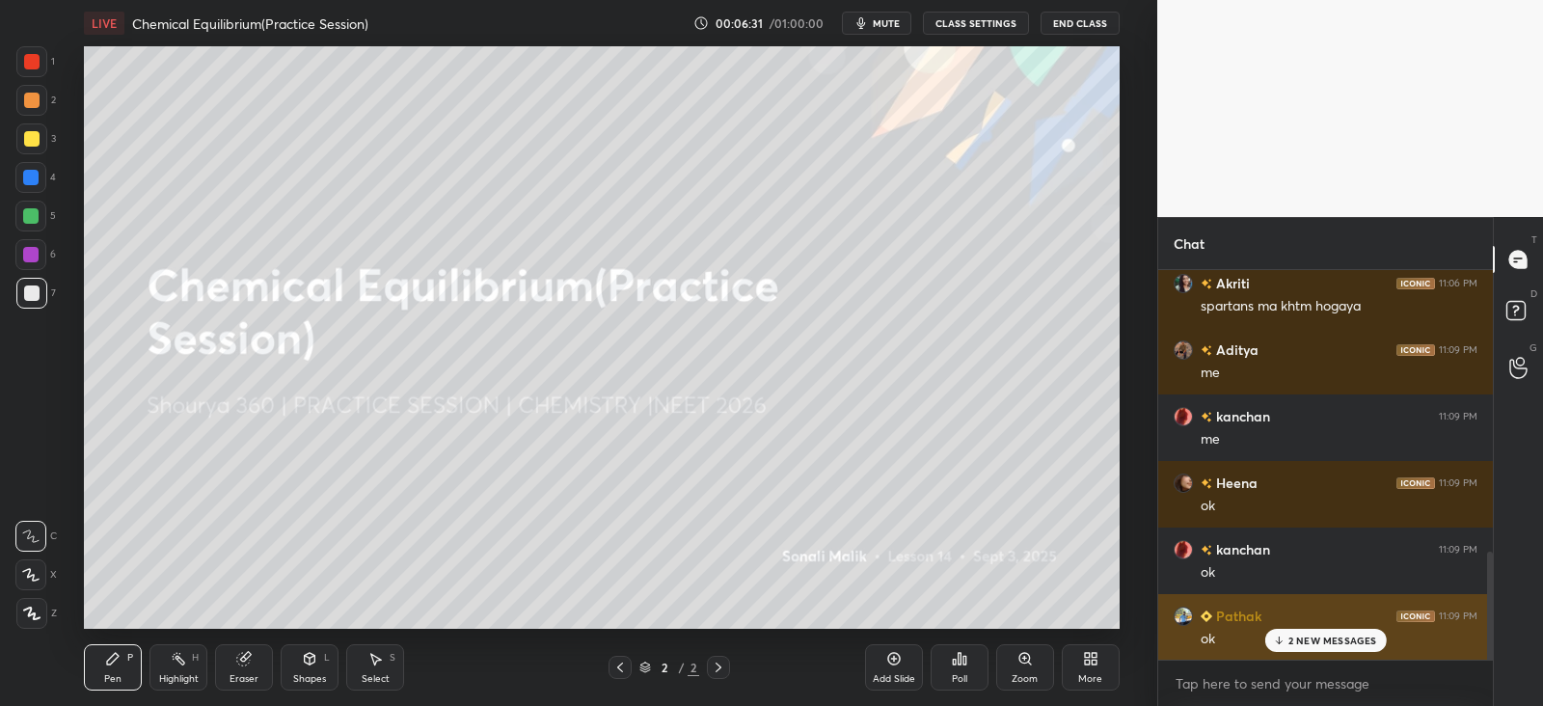
click at [1302, 631] on div "2 NEW MESSAGES" at bounding box center [1325, 640] width 122 height 23
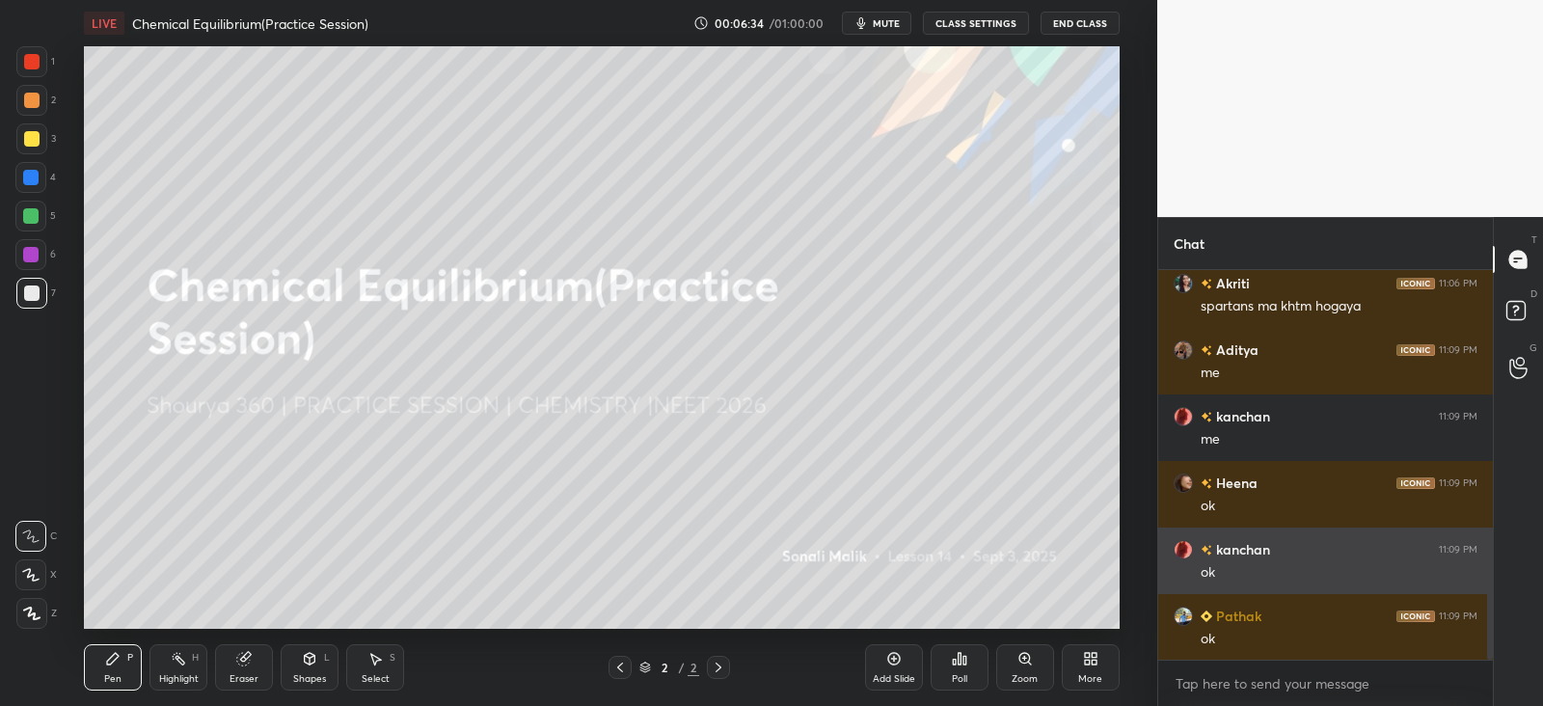
scroll to position [1061, 0]
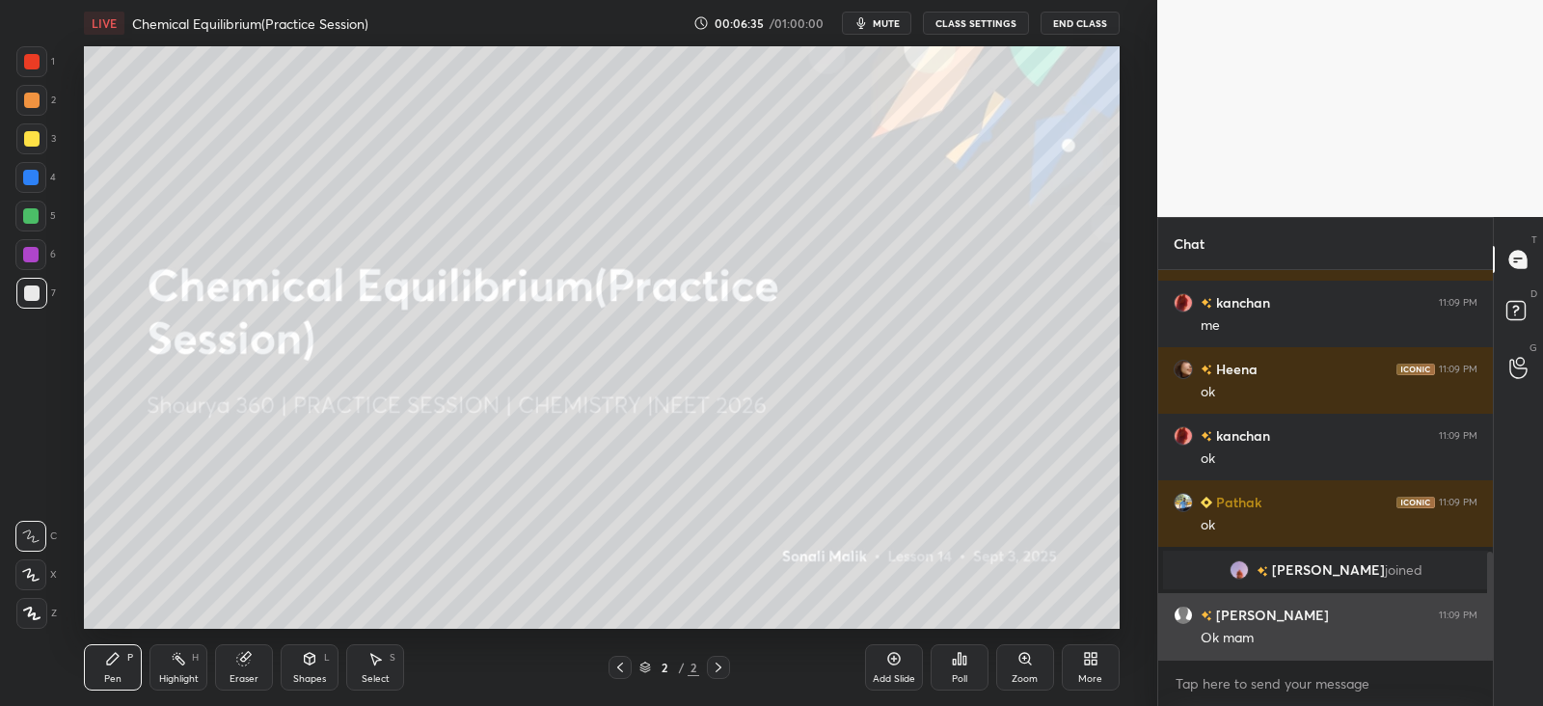
click at [1349, 631] on div "[PERSON_NAME] 11:06 PM spartans ma khtm hogaya Aditya 11:09 PM me [PERSON_NAME]…" at bounding box center [1325, 465] width 335 height 390
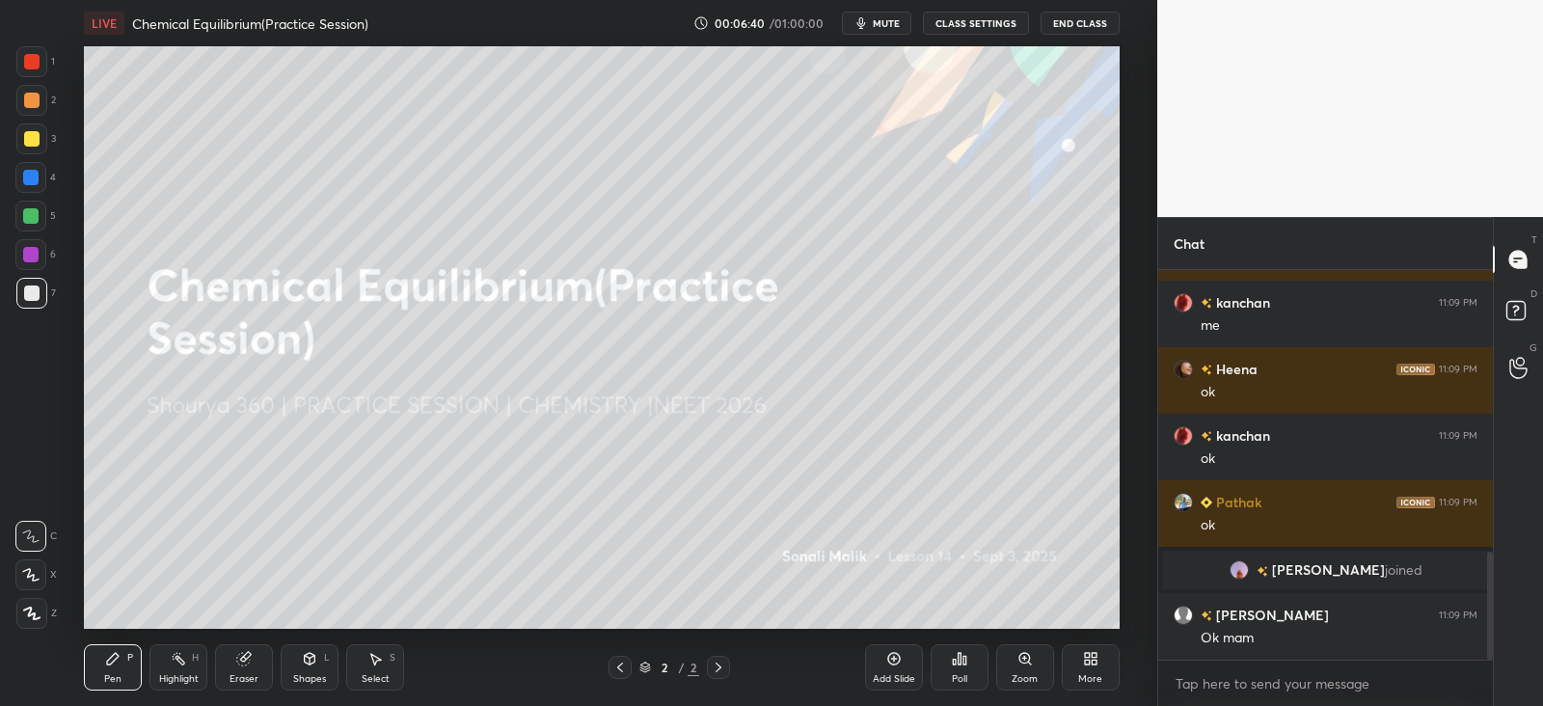
click at [886, 15] on button "mute" at bounding box center [876, 23] width 69 height 23
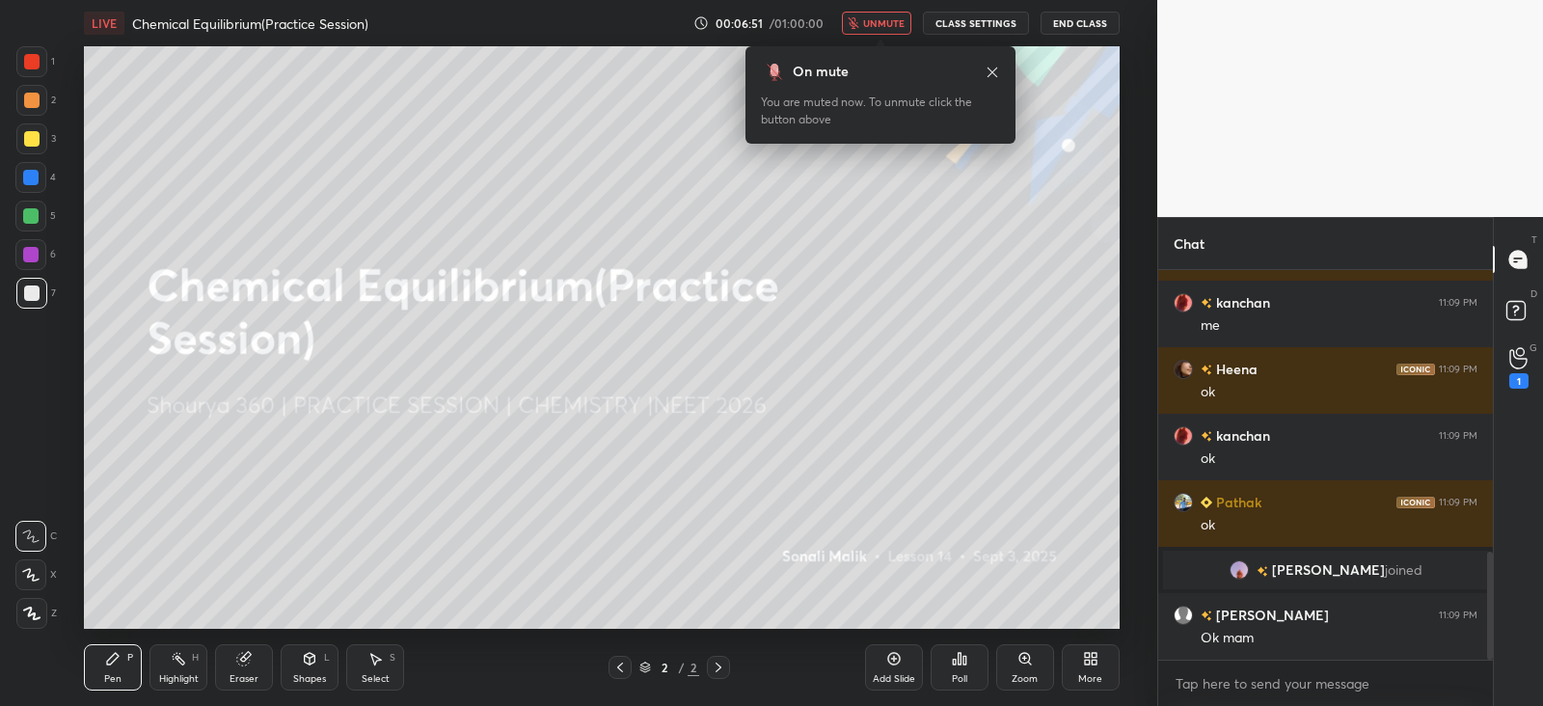
click at [993, 68] on icon at bounding box center [992, 72] width 15 height 15
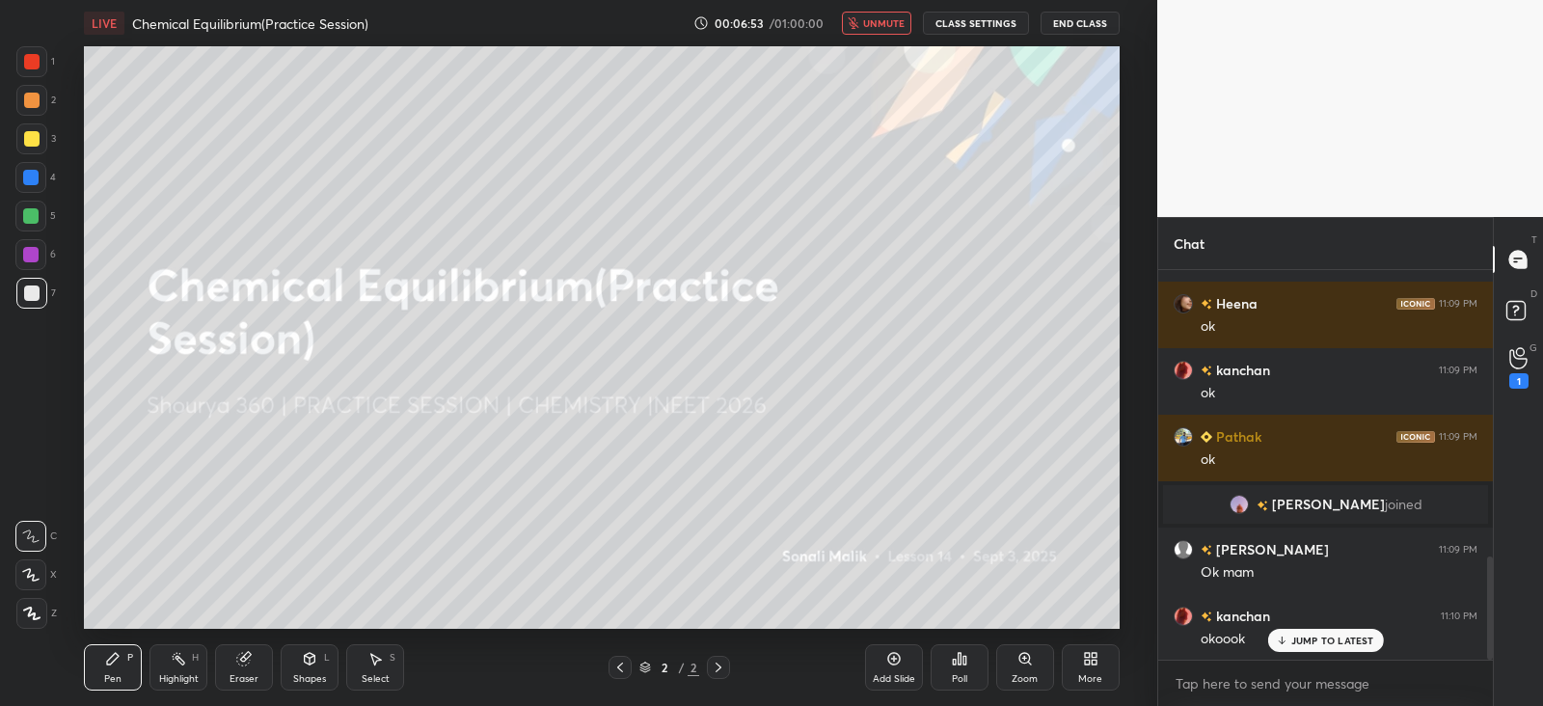
click at [1078, 21] on button "End Class" at bounding box center [1080, 23] width 79 height 23
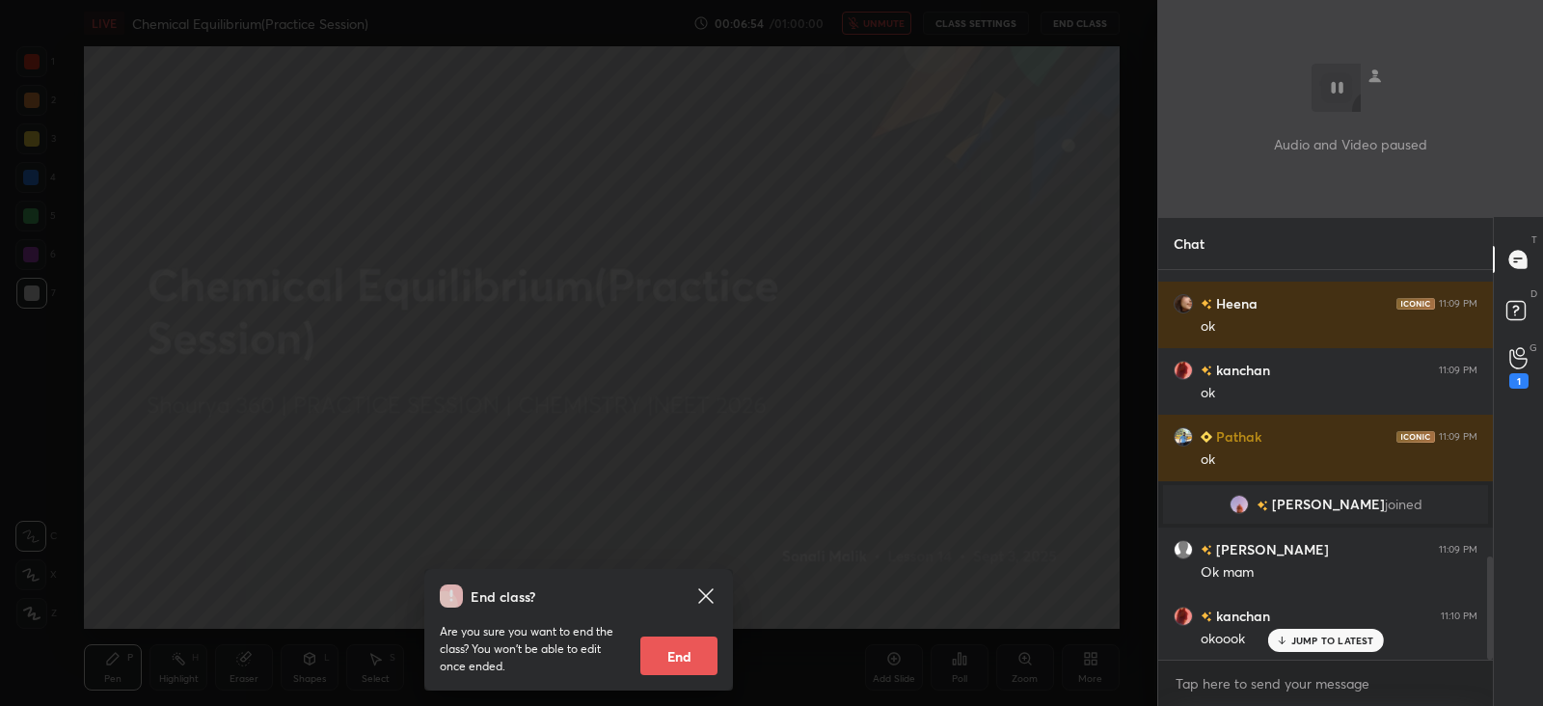
click at [674, 647] on button "End" at bounding box center [678, 655] width 77 height 39
type textarea "x"
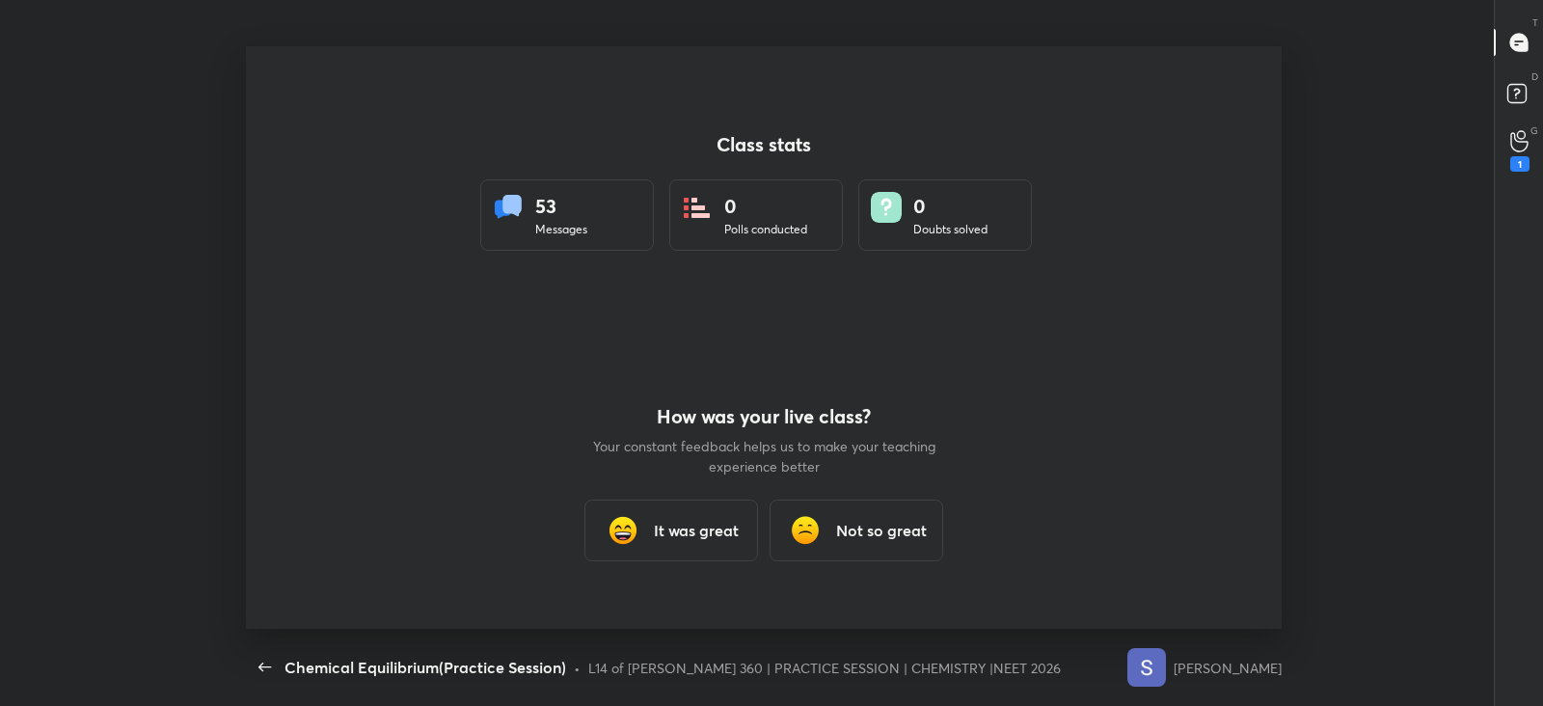
scroll to position [0, 0]
